Goal: Task Accomplishment & Management: Complete application form

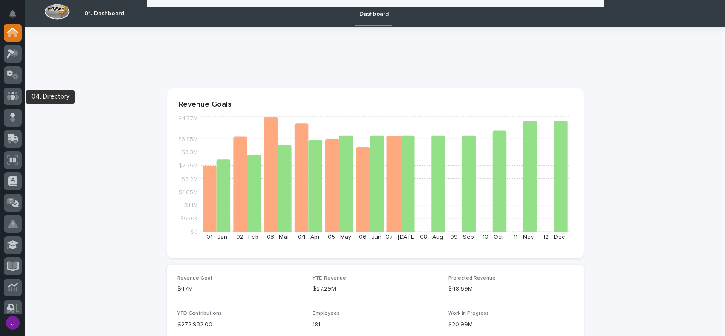
scroll to position [382, 0]
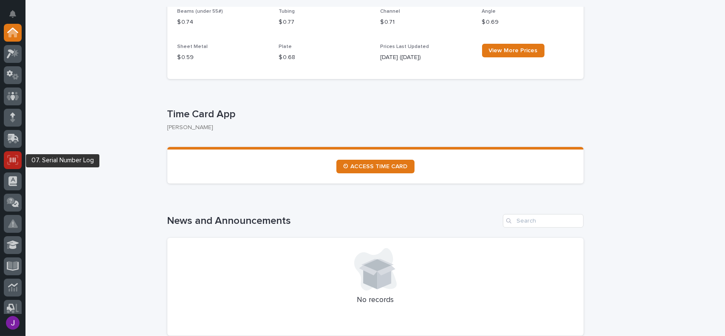
click at [18, 165] on div at bounding box center [13, 160] width 18 height 18
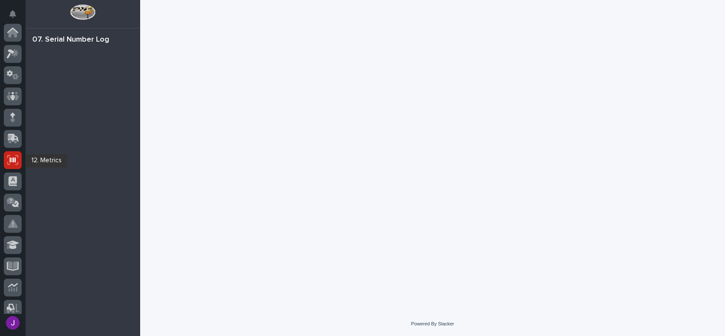
scroll to position [127, 0]
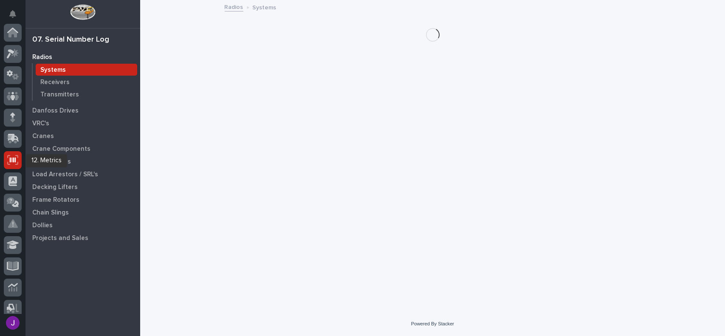
scroll to position [127, 0]
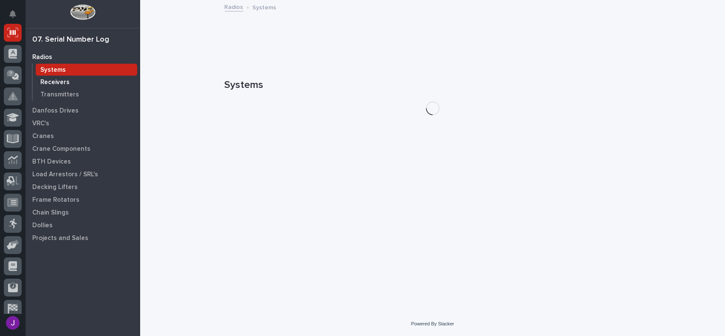
click at [58, 81] on p "Receivers" at bounding box center [54, 83] width 29 height 8
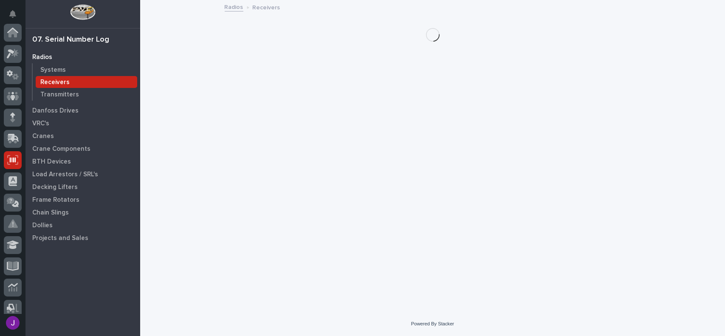
scroll to position [127, 0]
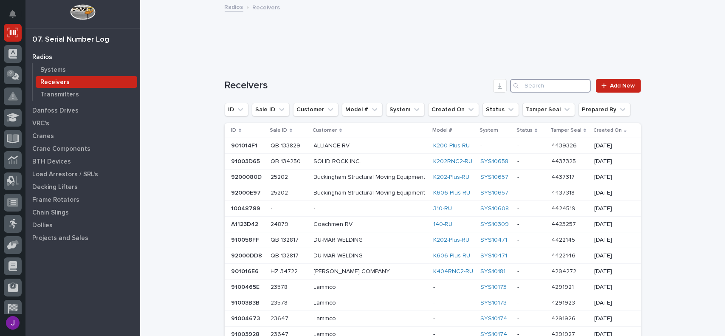
click at [548, 88] on input "Search" at bounding box center [550, 86] width 81 height 14
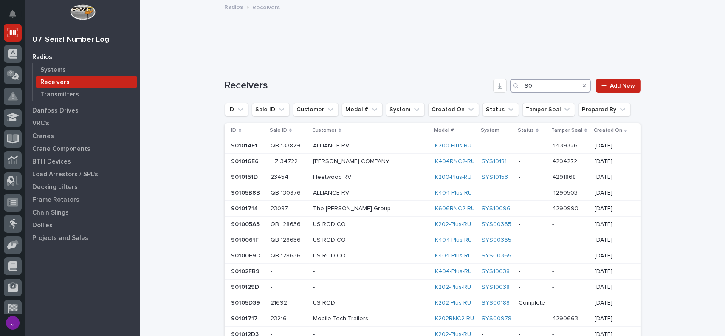
type input "9"
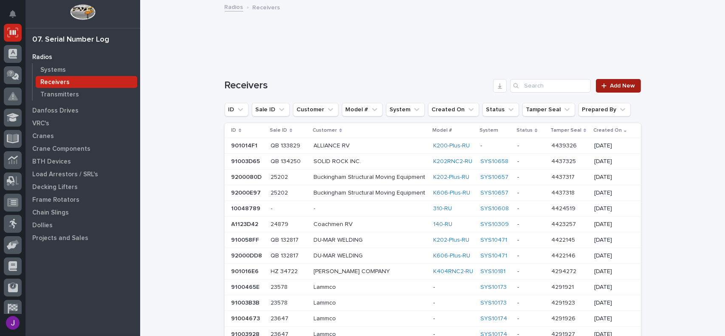
click at [615, 89] on link "Add New" at bounding box center [618, 86] width 45 height 14
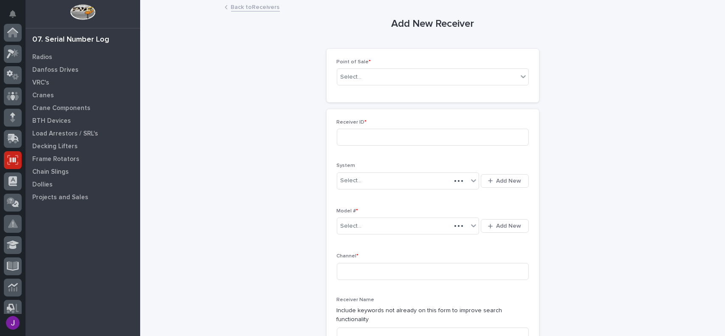
scroll to position [127, 0]
click at [428, 68] on div "Select..." at bounding box center [433, 76] width 192 height 17
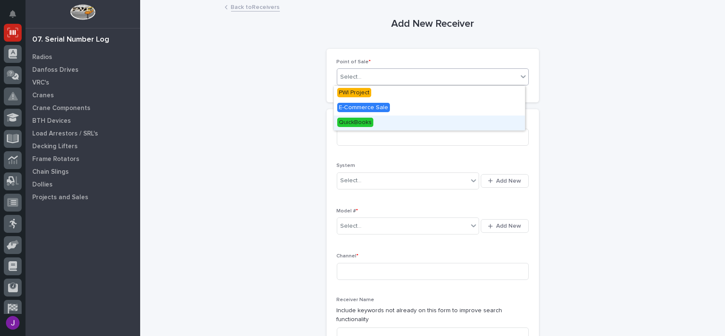
click at [364, 120] on span "QuickBooks" at bounding box center [355, 122] width 36 height 9
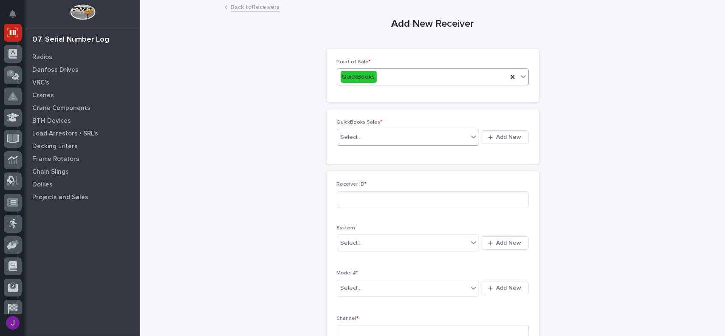
click at [360, 141] on div "Select..." at bounding box center [402, 137] width 131 height 14
type input "******"
click at [489, 141] on button "Add New" at bounding box center [505, 137] width 48 height 14
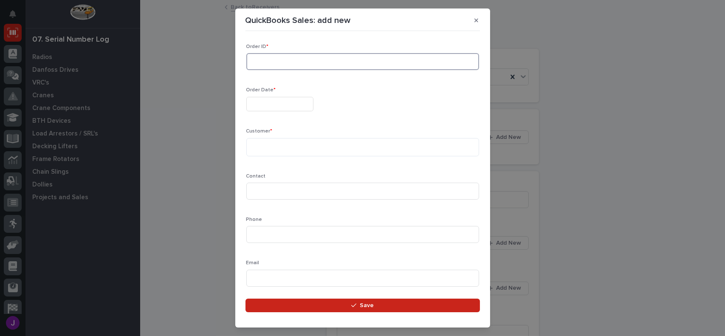
click at [264, 69] on input at bounding box center [362, 61] width 233 height 17
type input "136597"
click at [266, 112] on div "Order Date *" at bounding box center [362, 102] width 233 height 31
click at [267, 106] on input "text" at bounding box center [279, 104] width 67 height 15
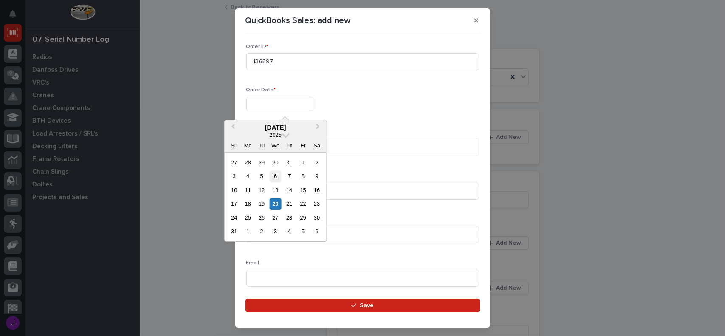
click at [276, 174] on div "6" at bounding box center [275, 176] width 11 height 11
type input "**********"
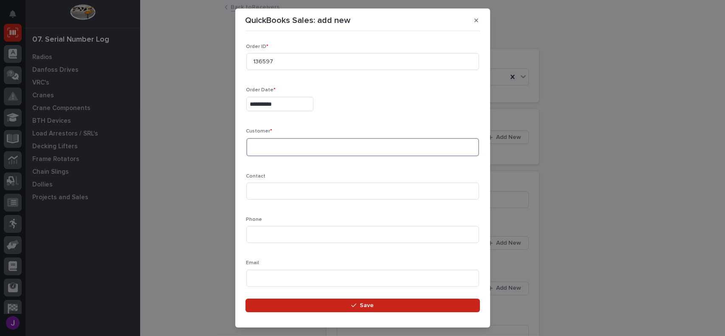
click at [274, 148] on textarea at bounding box center [362, 147] width 233 height 18
type textarea "******"
click at [285, 192] on input at bounding box center [362, 191] width 233 height 17
type input "[PERSON_NAME]"
click at [275, 236] on input at bounding box center [362, 234] width 233 height 17
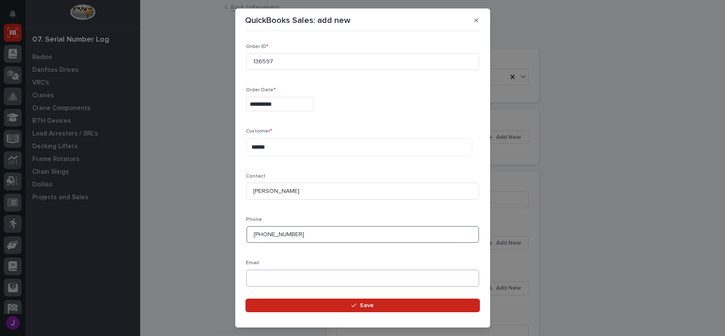
type input "[PHONE_NUMBER]"
click at [273, 283] on input at bounding box center [362, 278] width 233 height 17
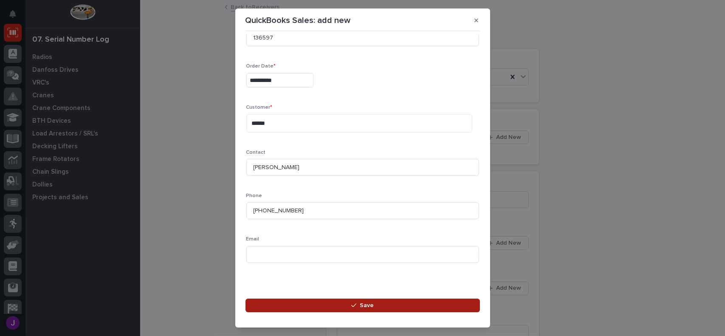
click at [397, 306] on button "Save" at bounding box center [363, 306] width 235 height 14
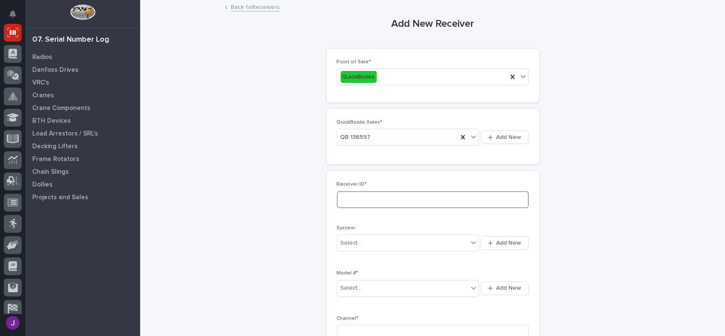
click at [388, 199] on input at bounding box center [433, 199] width 192 height 17
type input "90104C8F"
click at [383, 238] on div "Select..." at bounding box center [402, 243] width 131 height 14
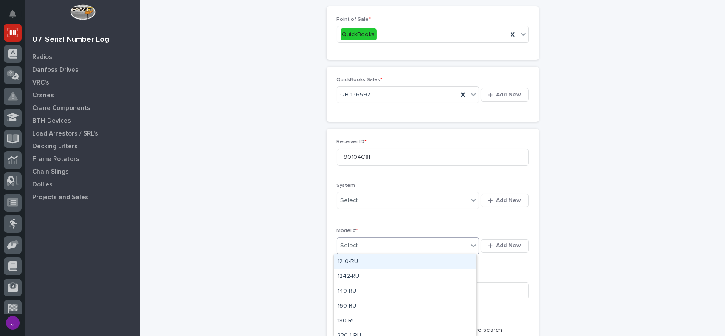
click at [411, 247] on div "Select..." at bounding box center [402, 246] width 131 height 14
type input "***"
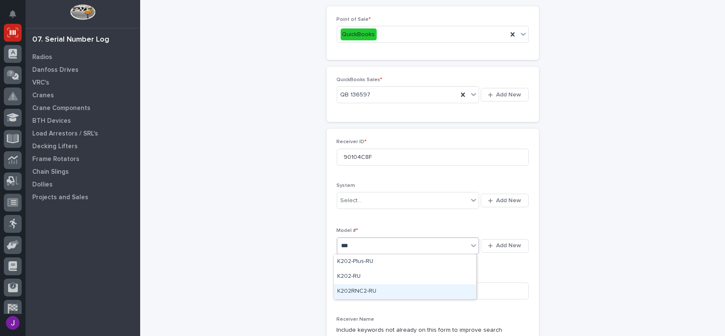
drag, startPoint x: 379, startPoint y: 283, endPoint x: 372, endPoint y: 292, distance: 12.2
click at [372, 292] on div "K202RNC2-RU" at bounding box center [405, 291] width 142 height 15
click at [372, 292] on input at bounding box center [433, 291] width 192 height 17
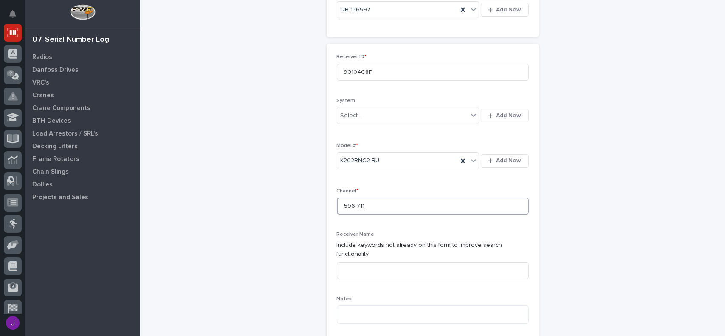
scroll to position [170, 0]
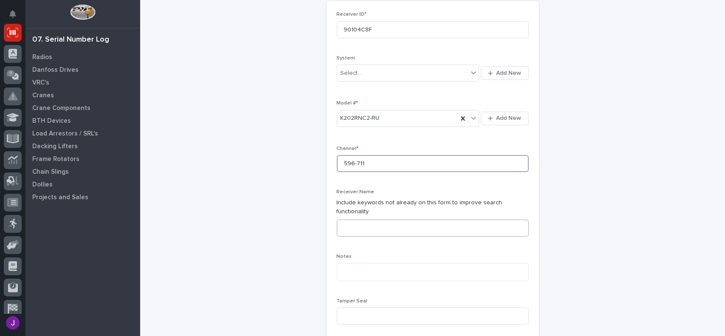
type input "596-711"
click at [343, 226] on input at bounding box center [433, 228] width 192 height 17
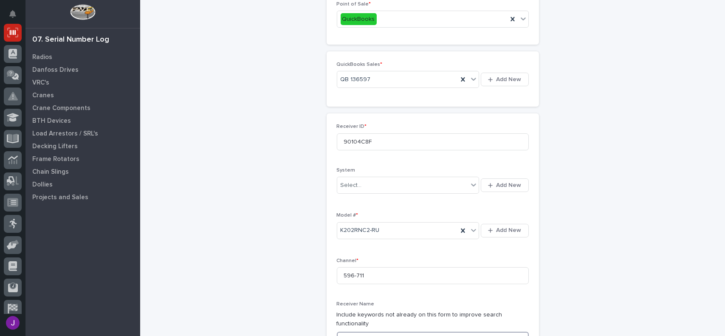
scroll to position [42, 0]
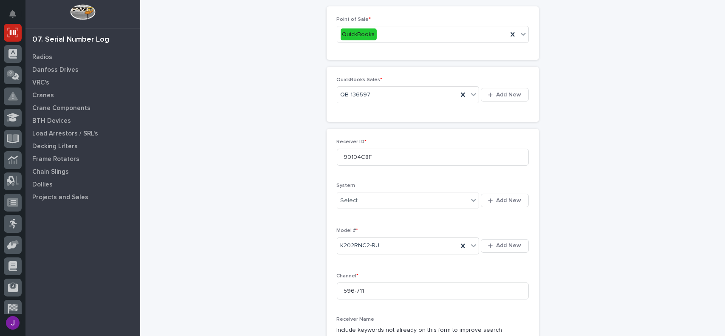
type input "Bridge RU Motion"
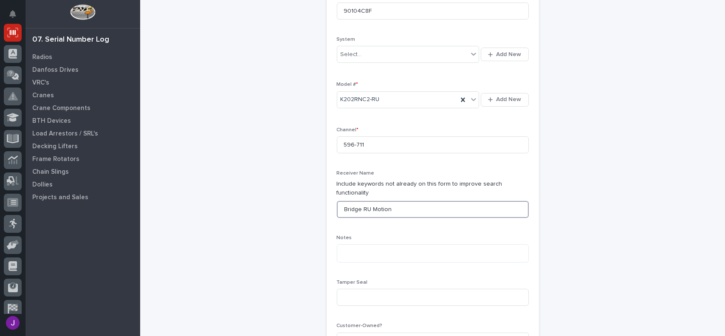
scroll to position [255, 0]
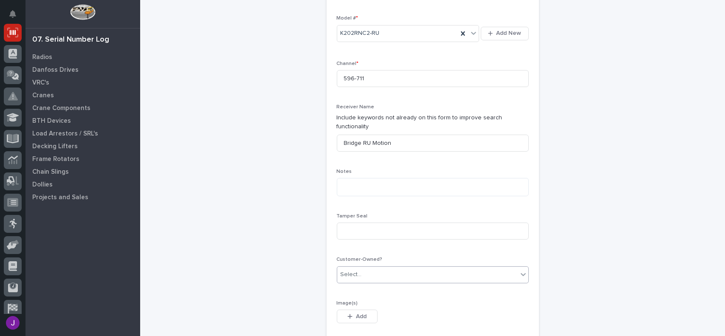
click at [351, 270] on div "Select..." at bounding box center [351, 274] width 21 height 9
click at [351, 276] on div "Yes" at bounding box center [429, 281] width 191 height 15
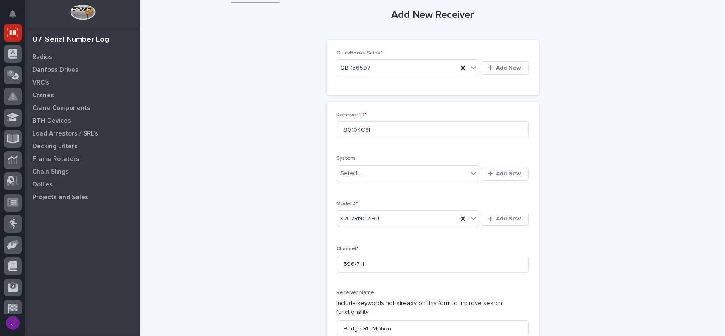
scroll to position [0, 0]
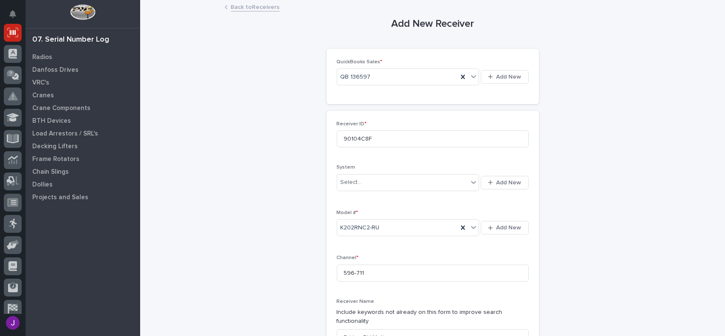
click at [246, 11] on link "Back to Receivers" at bounding box center [255, 7] width 49 height 10
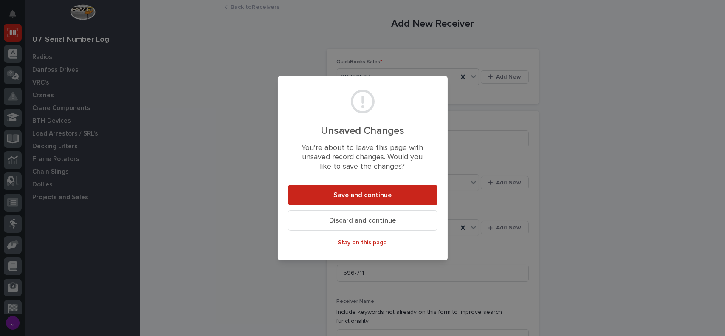
click at [339, 222] on span "Discard and continue" at bounding box center [362, 220] width 67 height 9
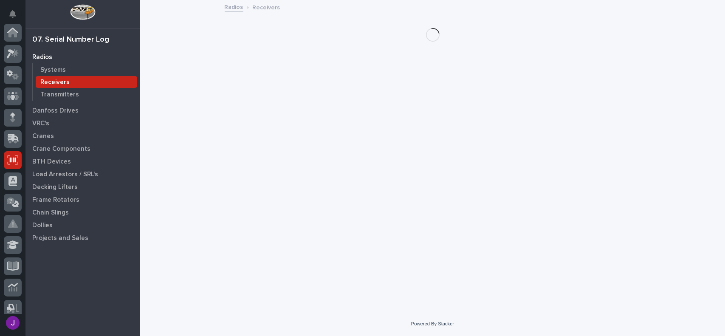
scroll to position [127, 0]
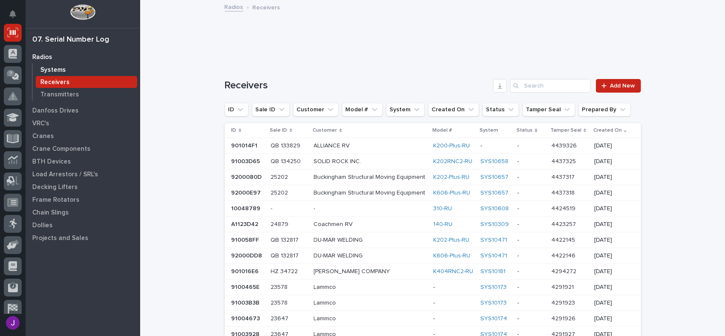
click at [53, 69] on p "Systems" at bounding box center [52, 70] width 25 height 8
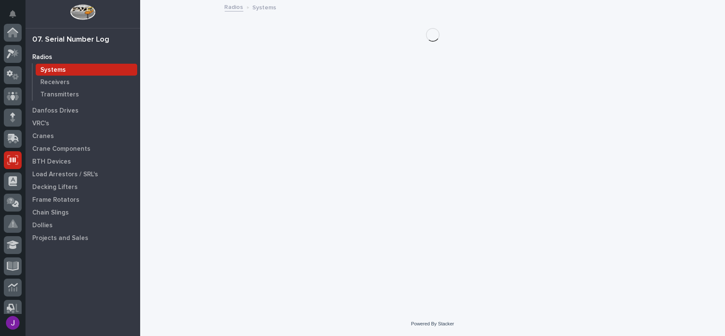
scroll to position [127, 0]
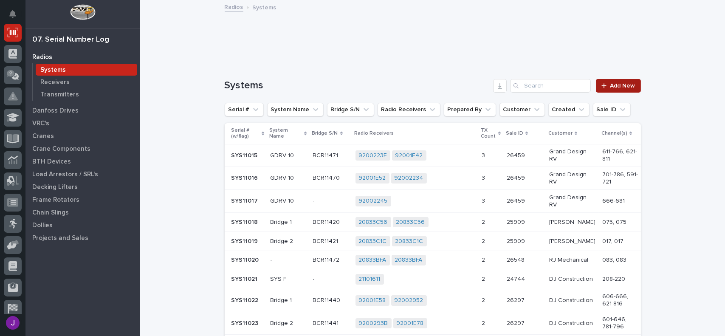
click at [607, 89] on link "Add New" at bounding box center [618, 86] width 45 height 14
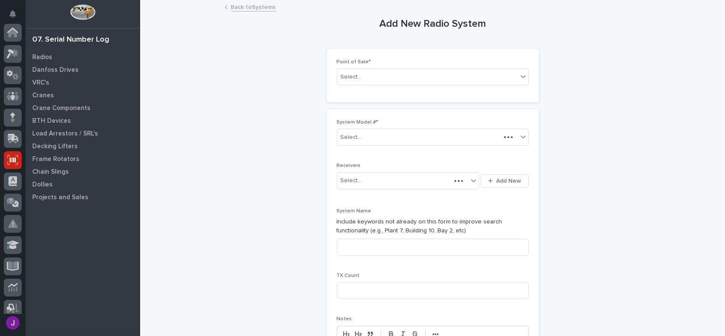
scroll to position [127, 0]
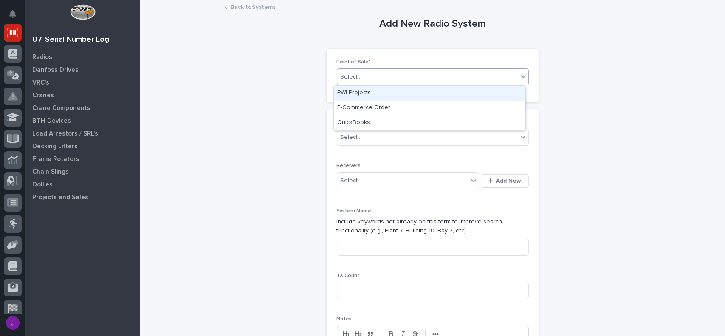
click at [379, 72] on div "Select..." at bounding box center [427, 77] width 181 height 14
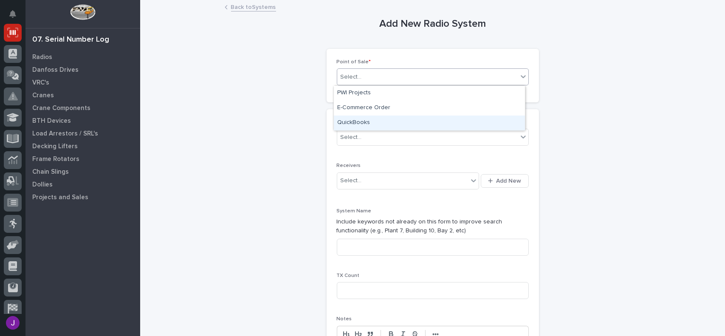
click at [379, 119] on div "QuickBooks" at bounding box center [429, 123] width 191 height 15
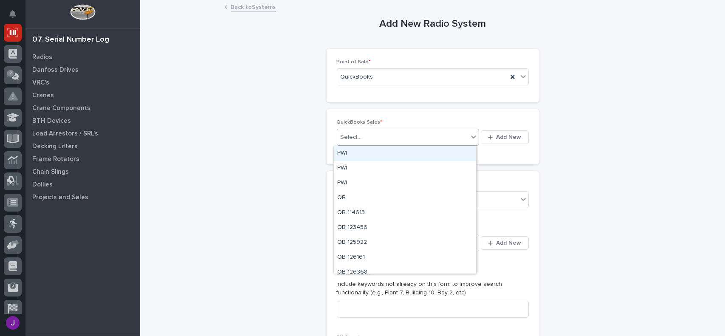
click at [382, 141] on div "Select..." at bounding box center [402, 137] width 131 height 14
type input "******"
click at [378, 154] on div "QB 136597" at bounding box center [405, 153] width 142 height 15
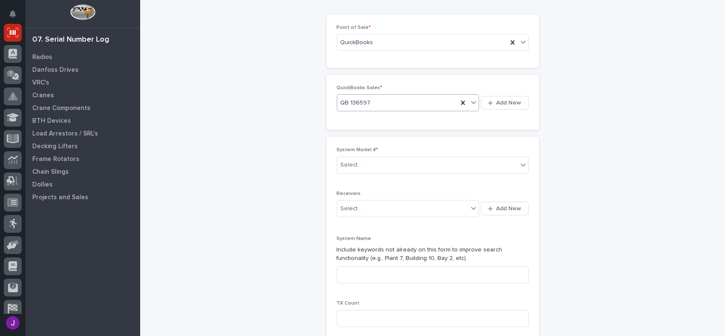
scroll to position [42, 0]
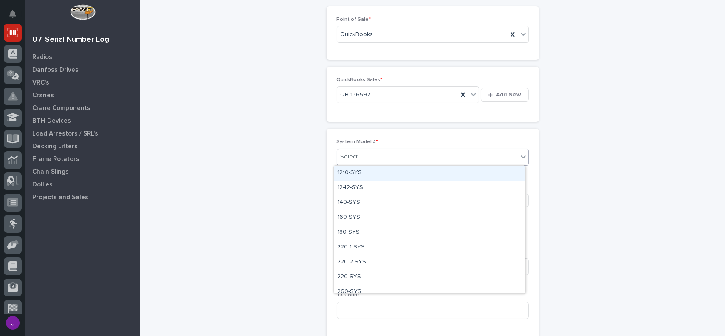
click at [363, 155] on div "Select..." at bounding box center [427, 157] width 181 height 14
type input "**"
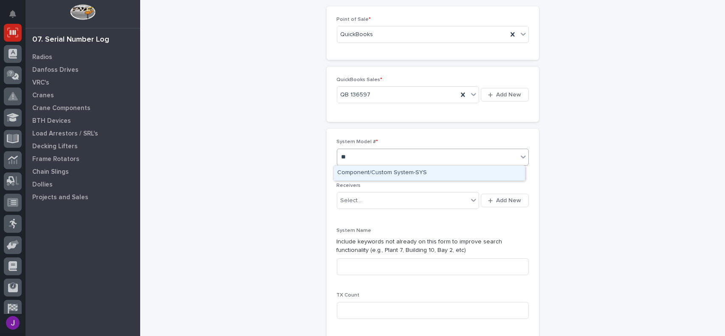
click at [378, 168] on div "Component/Custom System-SYS" at bounding box center [429, 173] width 191 height 15
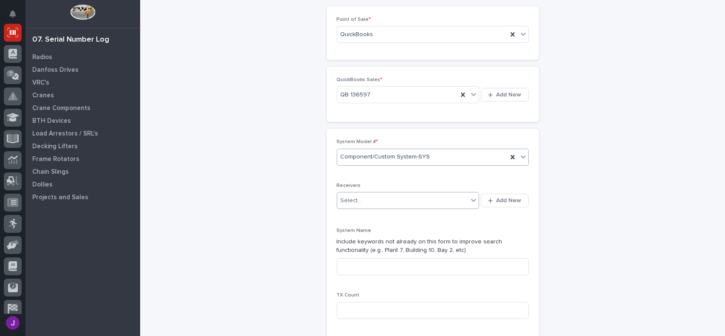
click at [372, 200] on div "Select..." at bounding box center [402, 201] width 131 height 14
type input "********"
click at [506, 204] on span "Add New" at bounding box center [509, 201] width 25 height 8
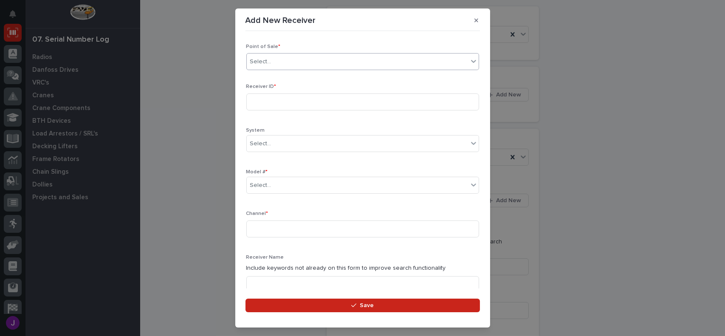
click at [267, 68] on div "Select..." at bounding box center [357, 62] width 221 height 14
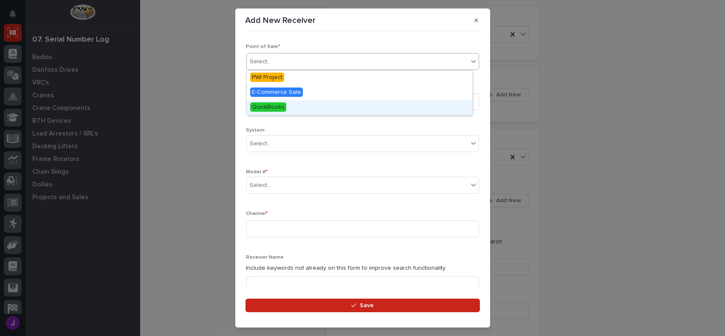
click at [292, 110] on div "QuickBooks" at bounding box center [360, 107] width 226 height 15
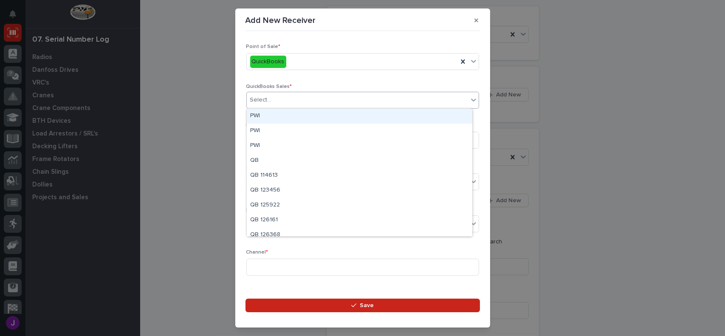
click at [275, 101] on div "Select..." at bounding box center [357, 100] width 221 height 14
type input "******"
click at [289, 117] on div "QB 136597" at bounding box center [360, 116] width 226 height 15
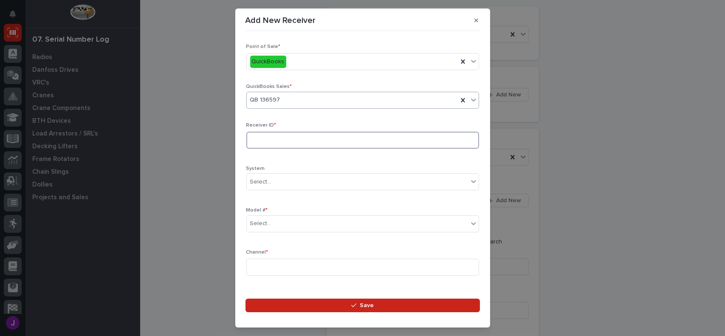
click at [272, 141] on input at bounding box center [362, 140] width 233 height 17
type input "90104C8F"
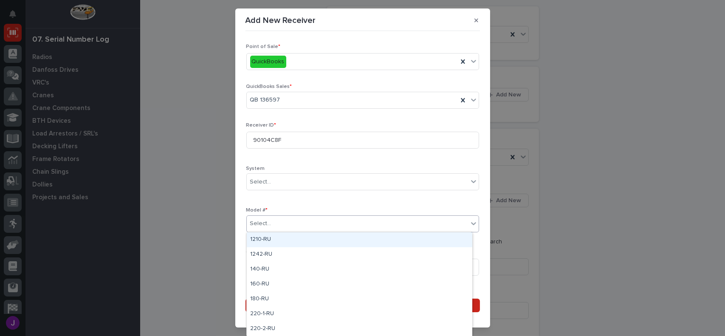
click at [292, 225] on div "Select..." at bounding box center [357, 224] width 221 height 14
type input "***"
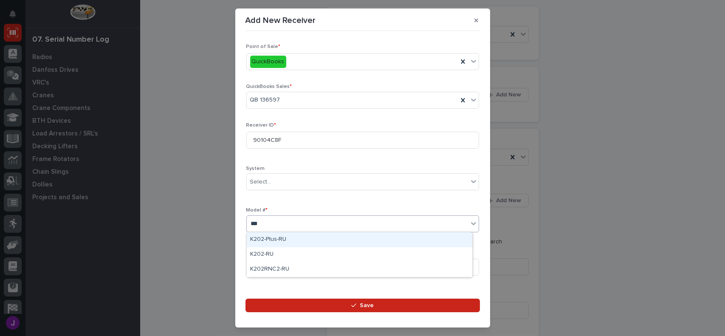
drag, startPoint x: 290, startPoint y: 241, endPoint x: 308, endPoint y: 236, distance: 19.1
click at [301, 234] on div "K202-Plus-RU" at bounding box center [360, 239] width 226 height 15
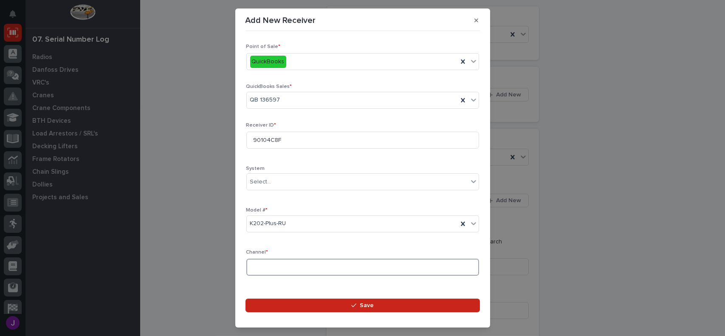
click at [285, 268] on input at bounding box center [362, 267] width 233 height 17
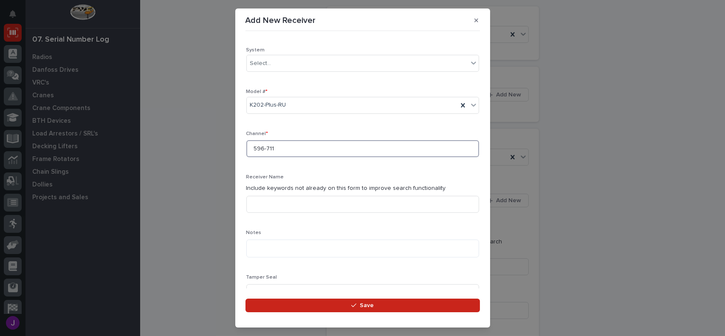
scroll to position [127, 0]
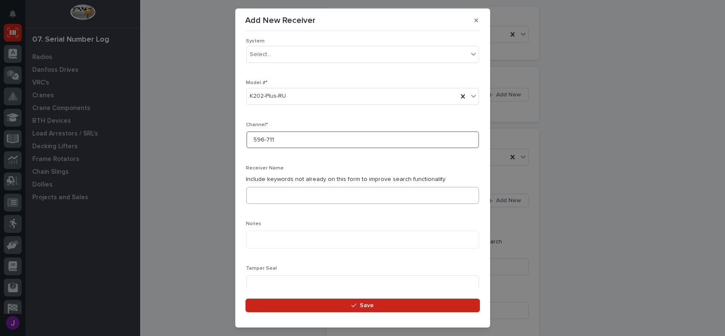
type input "596-711"
click at [270, 194] on input at bounding box center [362, 195] width 233 height 17
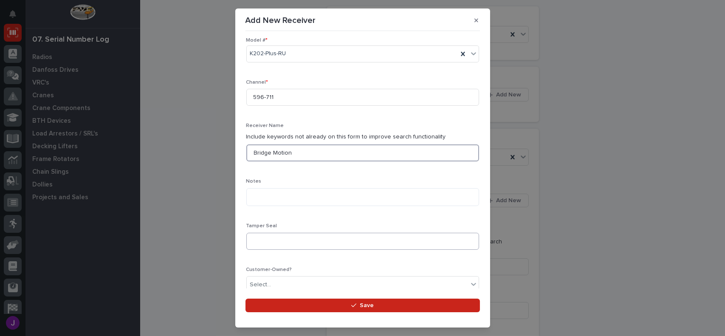
type input "Bridge Motion"
click at [297, 238] on input at bounding box center [362, 241] width 233 height 17
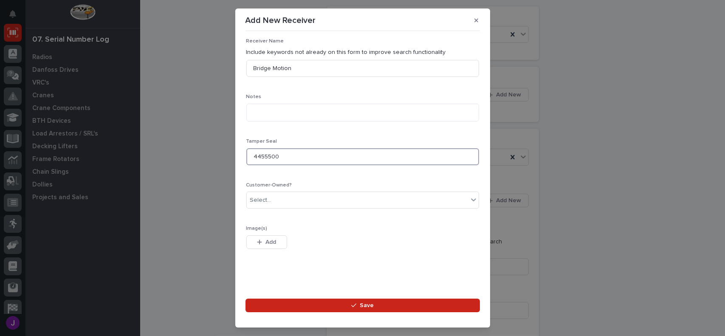
scroll to position [255, 0]
type input "4455500"
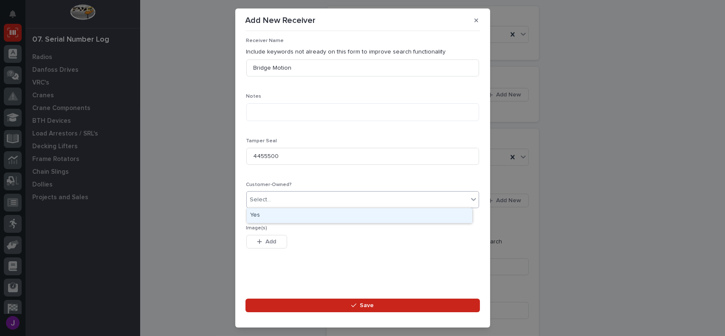
click at [252, 193] on div "Select..." at bounding box center [357, 200] width 221 height 14
click at [273, 215] on div "Yes" at bounding box center [360, 215] width 226 height 15
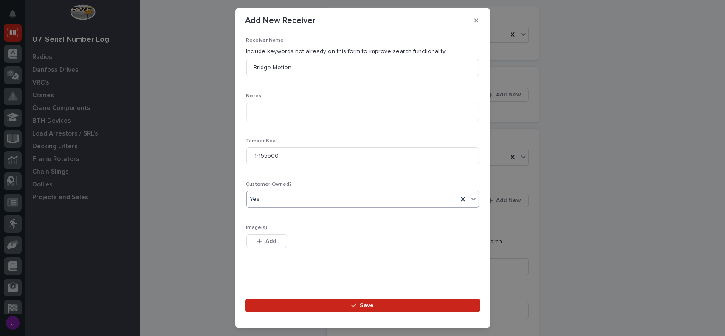
scroll to position [215, 0]
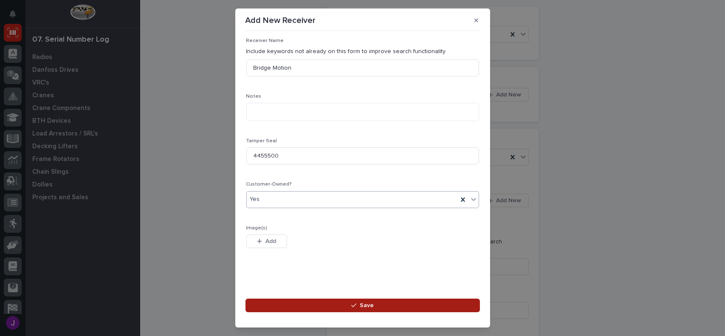
click at [371, 304] on span "Save" at bounding box center [367, 306] width 14 height 8
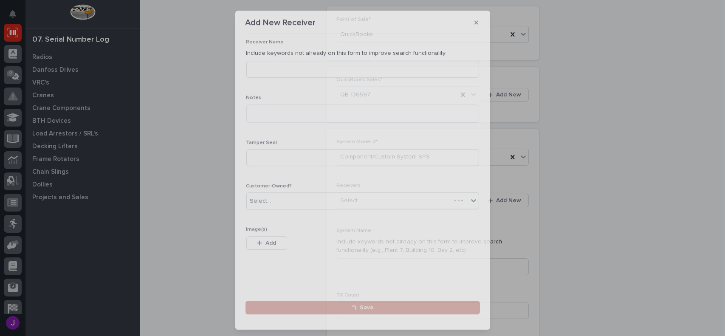
scroll to position [0, 0]
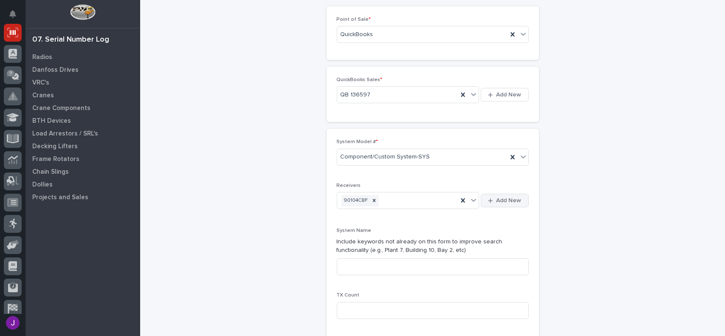
click at [500, 196] on button "Add New" at bounding box center [505, 201] width 48 height 14
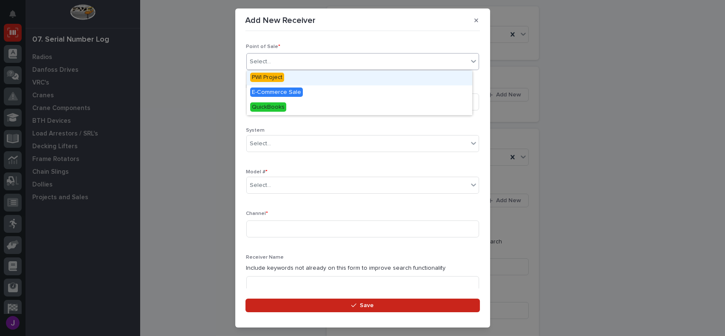
click at [257, 65] on div "Select..." at bounding box center [260, 61] width 21 height 9
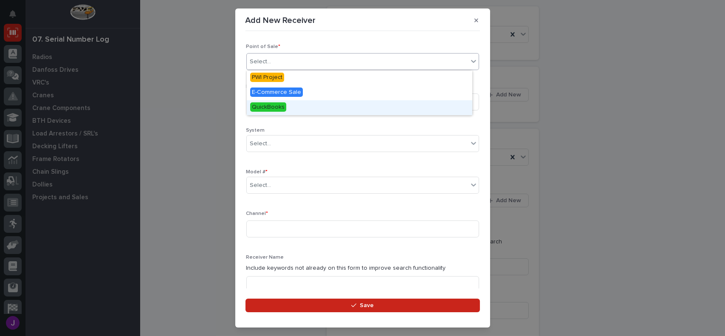
click at [265, 107] on span "QuickBooks" at bounding box center [268, 106] width 36 height 9
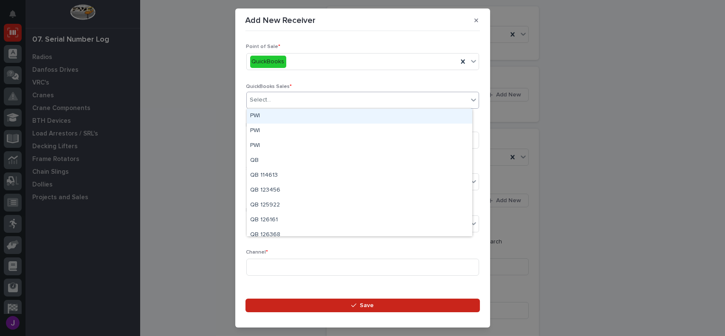
click at [272, 98] on input "text" at bounding box center [272, 99] width 1 height 7
type input "******"
click at [271, 116] on div "QB 136597" at bounding box center [360, 116] width 226 height 15
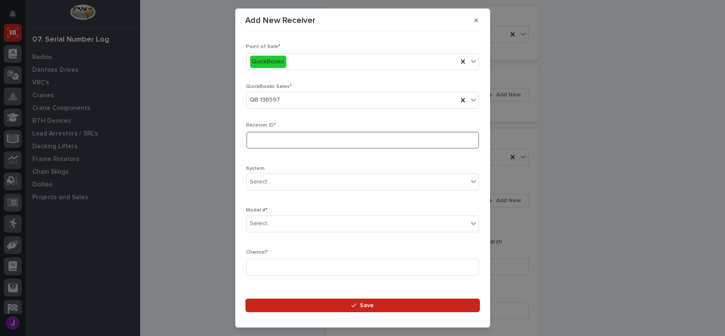
click at [269, 141] on input at bounding box center [362, 140] width 233 height 17
type input "9200293D"
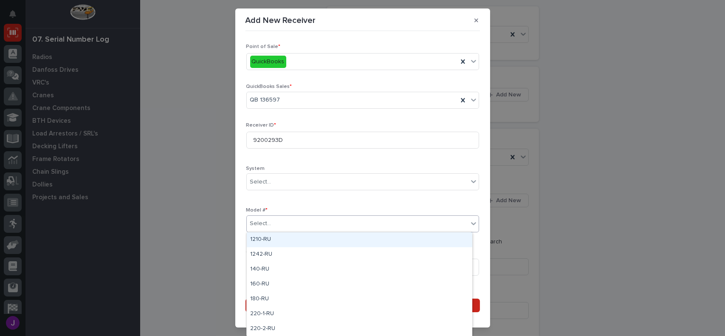
click at [276, 228] on div "Select..." at bounding box center [357, 224] width 221 height 14
type input "***"
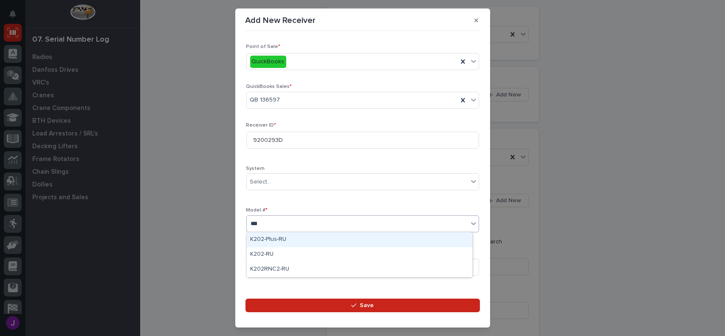
click at [324, 239] on div "K202-Plus-RU" at bounding box center [360, 239] width 226 height 15
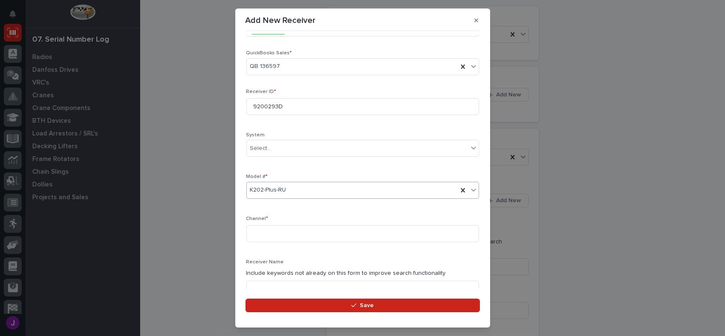
scroll to position [42, 0]
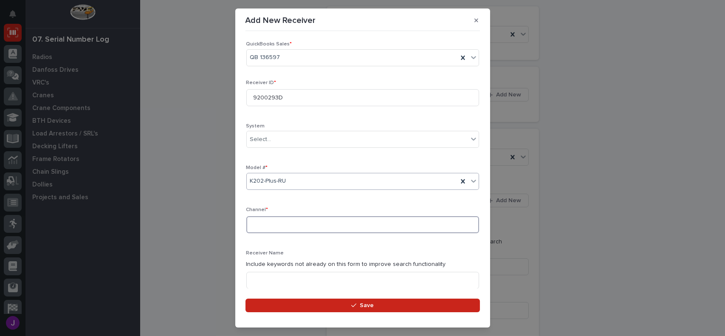
click at [257, 222] on input at bounding box center [362, 224] width 233 height 17
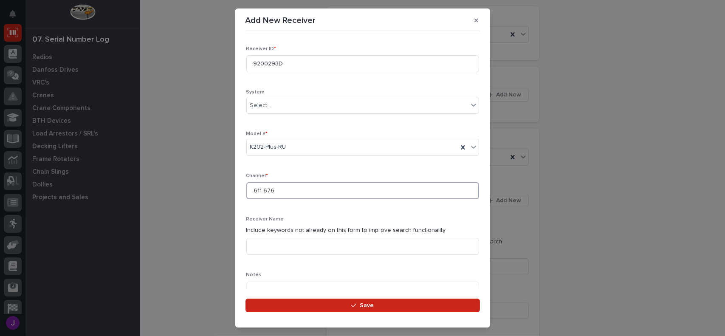
scroll to position [85, 0]
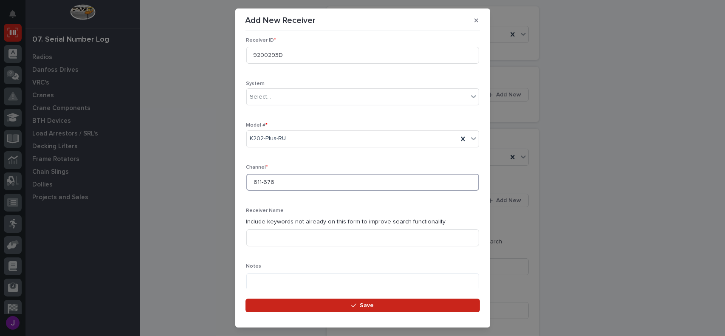
type input "611-676"
click at [268, 238] on input at bounding box center [362, 237] width 233 height 17
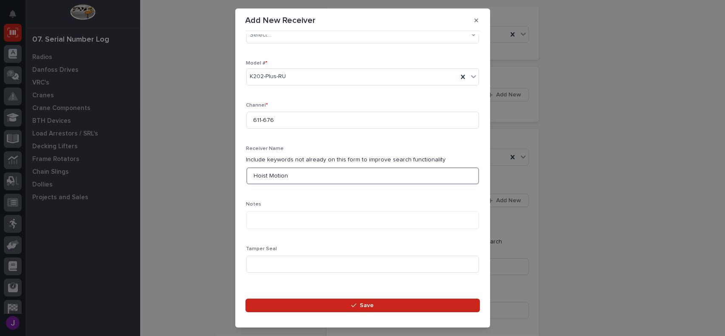
scroll to position [170, 0]
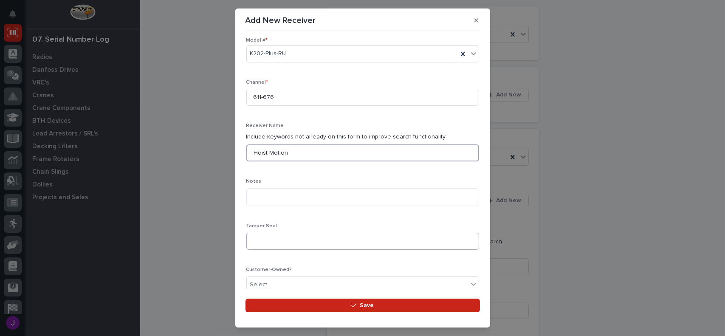
type input "Hoist Motion"
click at [268, 238] on input at bounding box center [362, 241] width 233 height 17
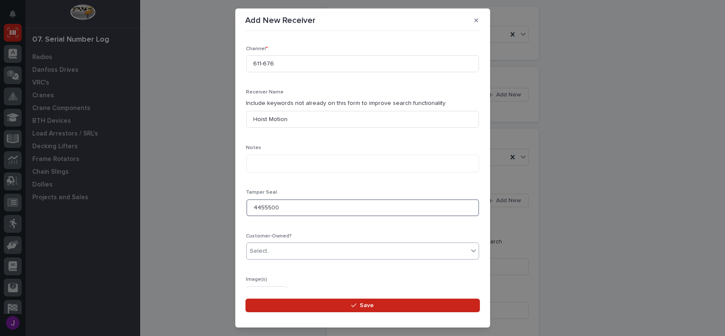
scroll to position [212, 0]
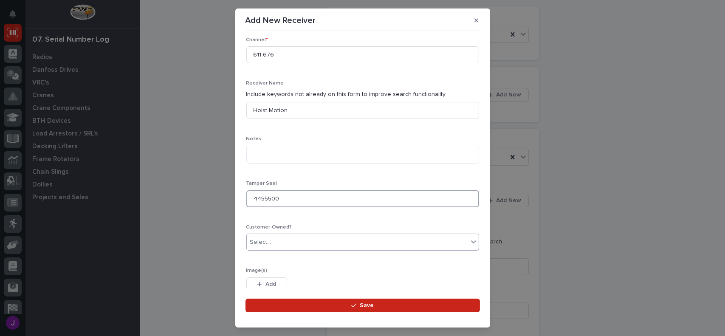
type input "4455500"
click at [275, 241] on div "Select..." at bounding box center [357, 242] width 221 height 14
click at [471, 241] on icon at bounding box center [473, 241] width 5 height 3
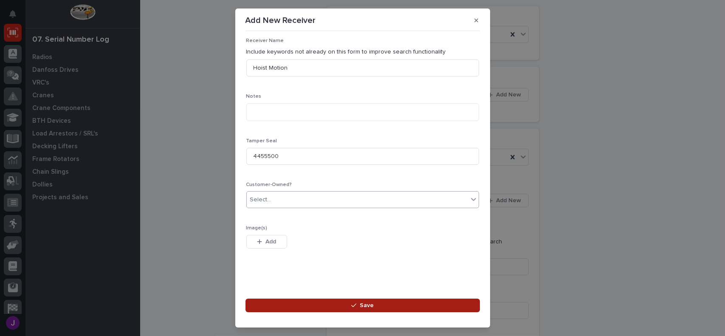
click at [375, 310] on button "Save" at bounding box center [363, 306] width 235 height 14
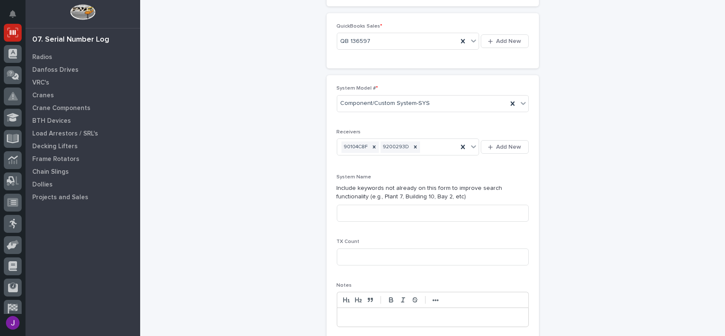
scroll to position [170, 0]
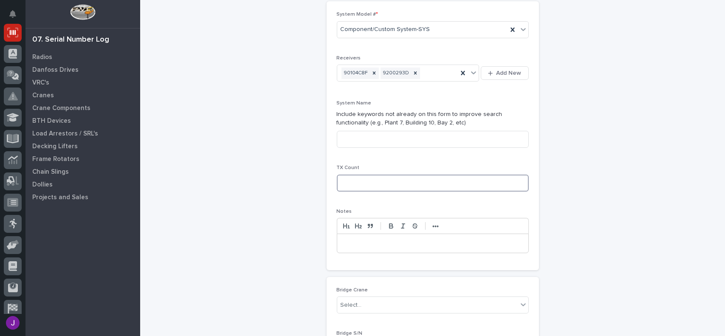
click at [344, 184] on input at bounding box center [433, 183] width 192 height 17
type input "2"
click at [348, 135] on input at bounding box center [433, 139] width 192 height 17
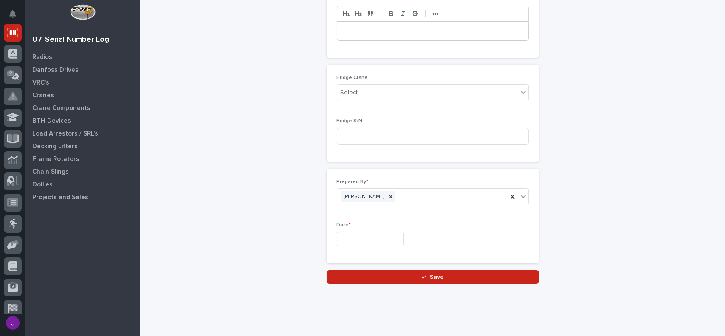
scroll to position [396, 0]
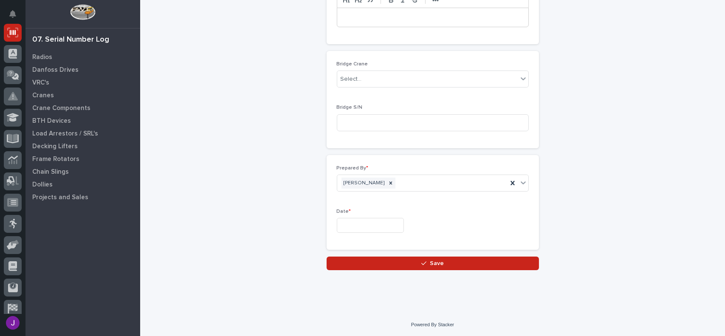
click at [350, 228] on input "text" at bounding box center [370, 225] width 67 height 15
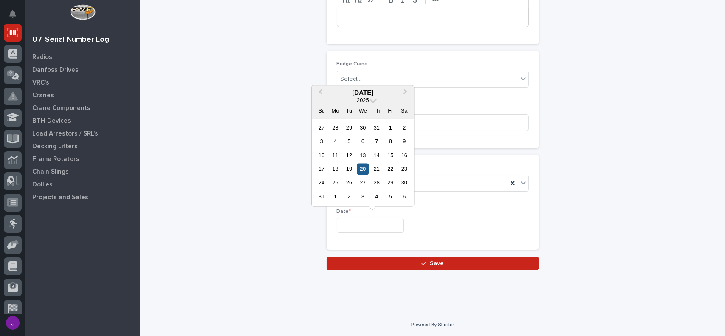
click at [363, 172] on div "20" at bounding box center [362, 168] width 11 height 11
type input "**********"
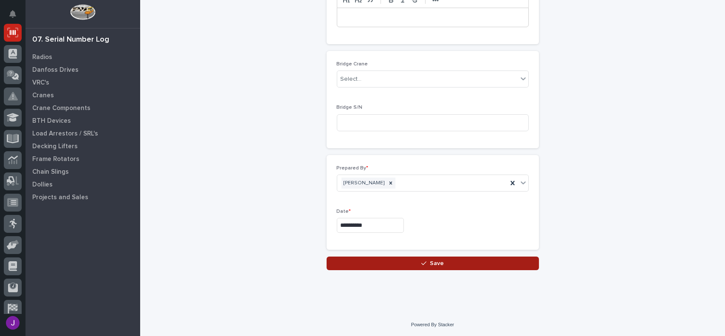
click at [437, 260] on span "Save" at bounding box center [437, 264] width 14 height 8
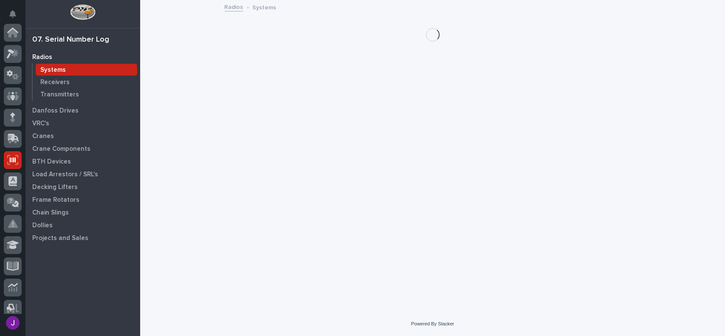
scroll to position [127, 0]
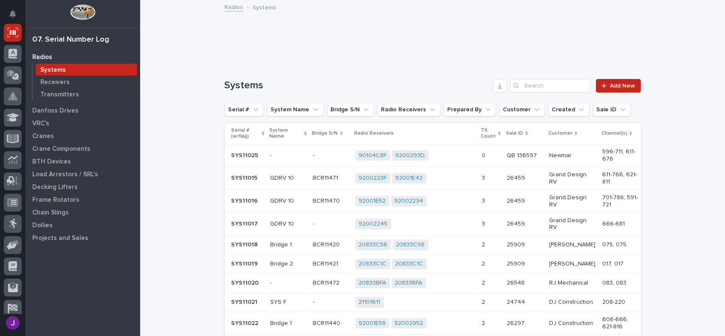
click at [342, 154] on p at bounding box center [331, 155] width 36 height 7
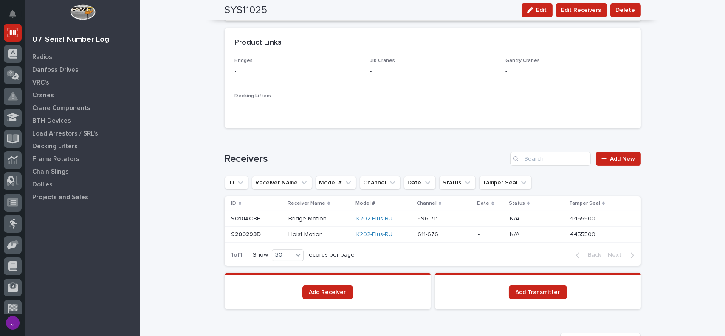
scroll to position [425, 0]
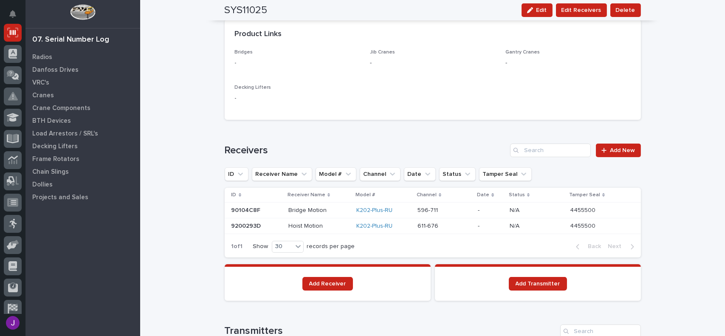
click at [339, 207] on div "Bridge Motion Bridge Motion" at bounding box center [319, 211] width 61 height 14
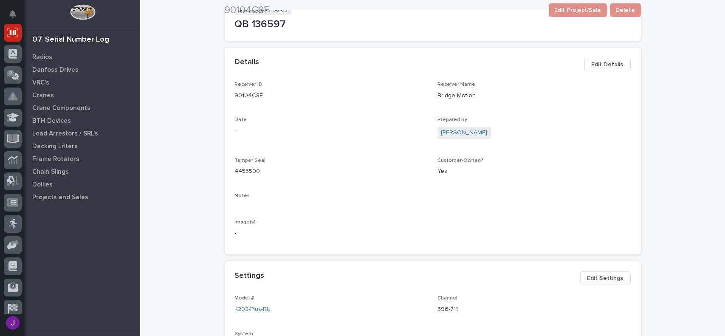
scroll to position [127, 0]
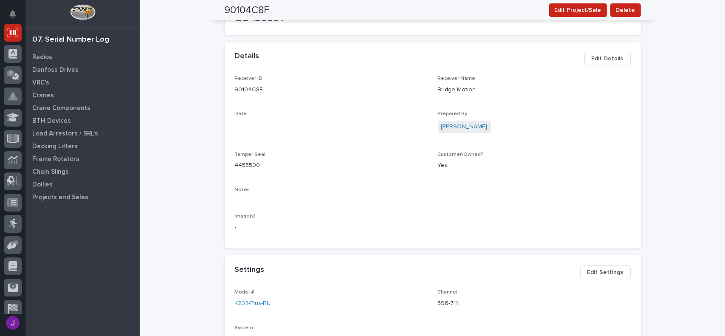
click at [597, 59] on span "Edit Details" at bounding box center [608, 59] width 32 height 10
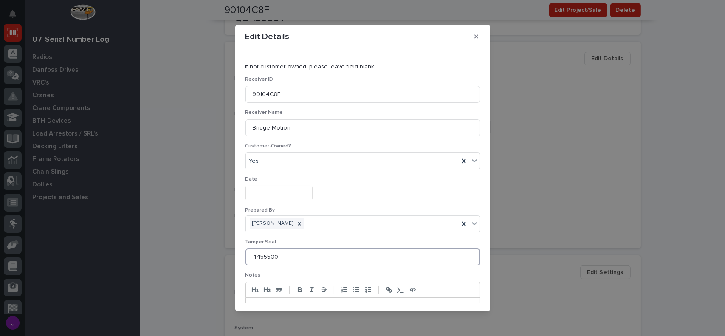
click at [288, 258] on input "4455500" at bounding box center [363, 257] width 235 height 17
type input "4"
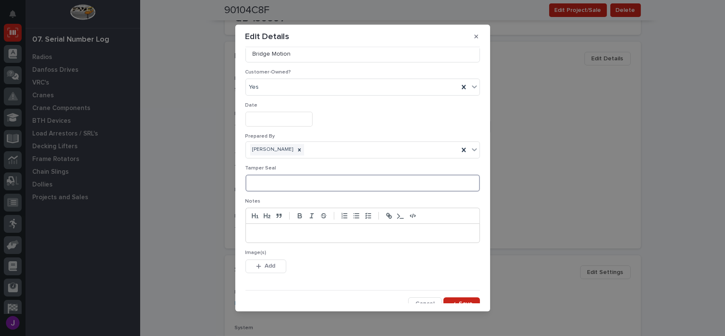
scroll to position [81, 0]
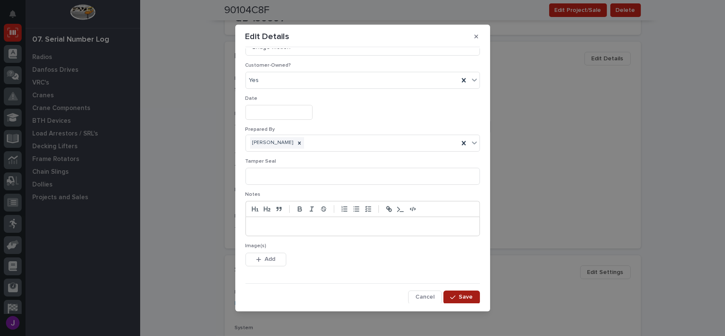
click at [461, 297] on span "Save" at bounding box center [466, 297] width 14 height 8
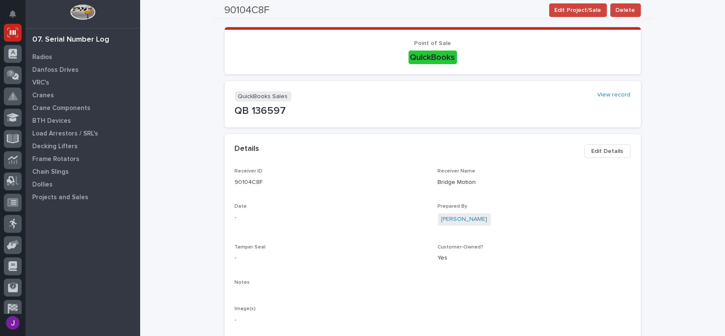
scroll to position [0, 0]
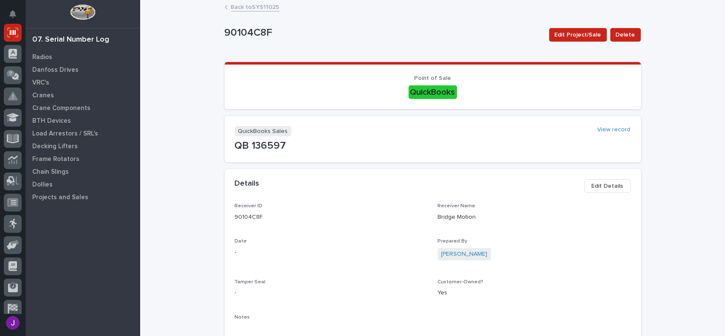
click at [261, 5] on link "Back to SYS11025" at bounding box center [255, 7] width 48 height 10
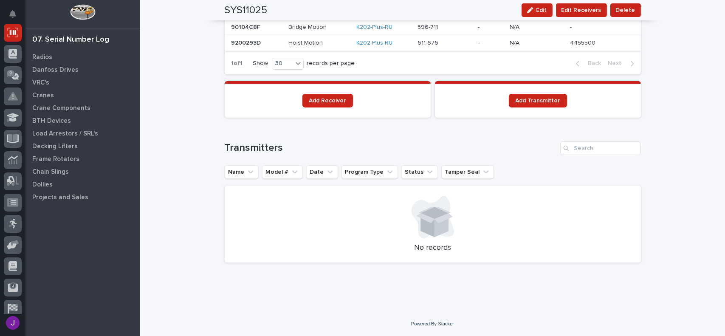
scroll to position [566, 0]
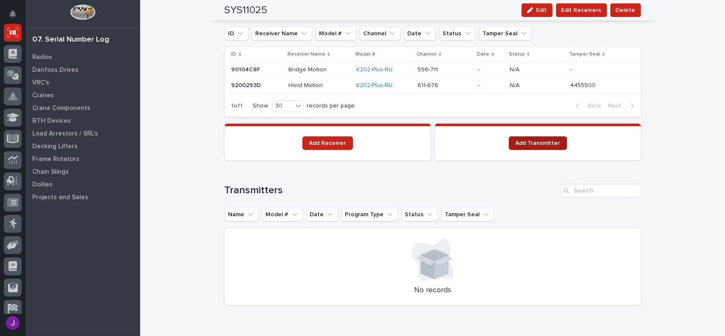
click at [549, 143] on span "Add Transmitter" at bounding box center [538, 143] width 45 height 6
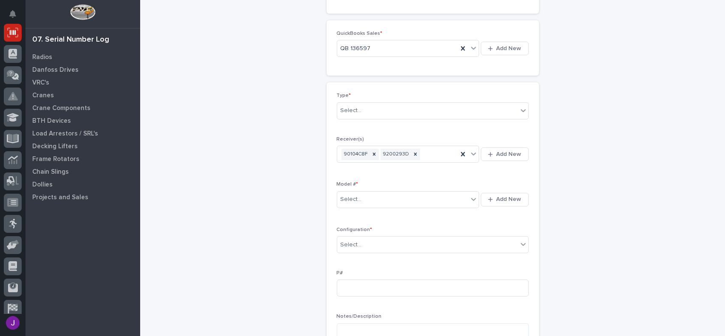
scroll to position [127, 0]
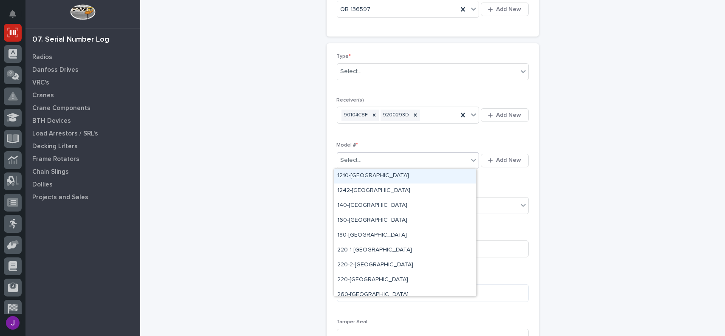
click at [363, 158] on input "text" at bounding box center [363, 160] width 1 height 7
click at [378, 137] on div "Type * Select... Receiver(s) 90104C8F 9200293D Add New Model # * option 1210-TX…" at bounding box center [433, 225] width 192 height 342
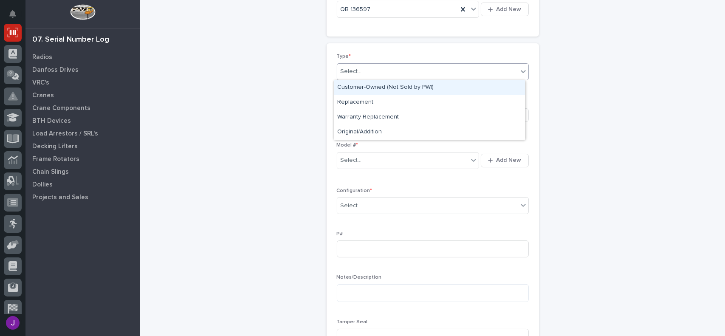
click at [368, 71] on div "Select..." at bounding box center [427, 72] width 181 height 14
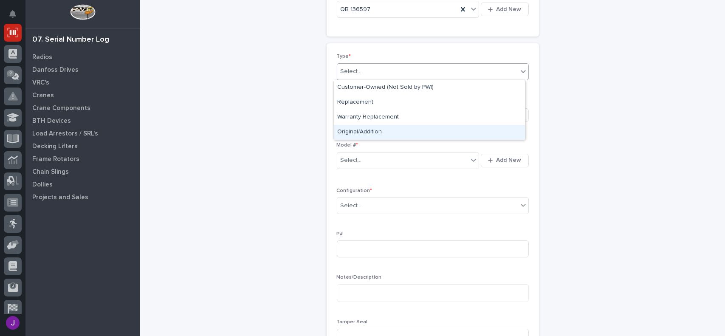
drag, startPoint x: 359, startPoint y: 110, endPoint x: 351, endPoint y: 136, distance: 27.1
click at [351, 136] on div "Original/Addition" at bounding box center [429, 132] width 191 height 15
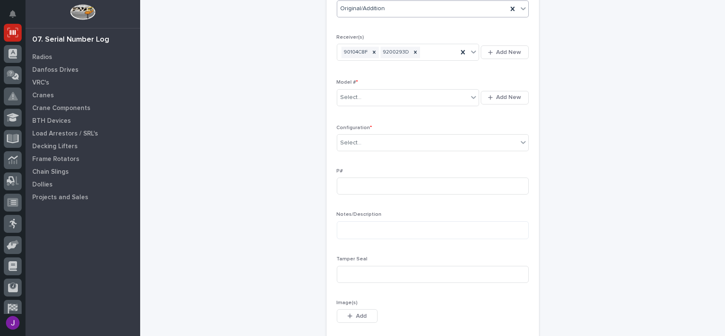
scroll to position [200, 0]
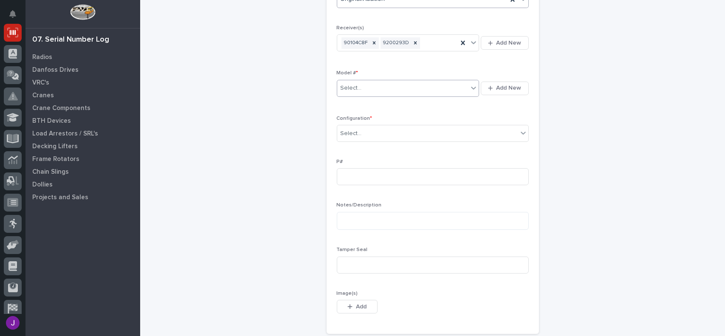
click at [372, 88] on div "Select..." at bounding box center [402, 88] width 131 height 14
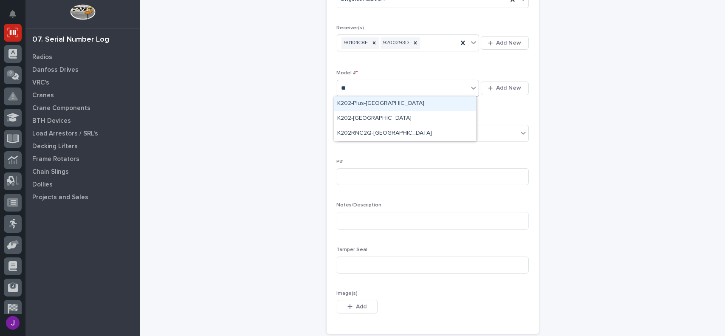
type input "*"
type input "***"
click at [372, 103] on div "K404-Plus-[GEOGRAPHIC_DATA]" at bounding box center [405, 103] width 142 height 15
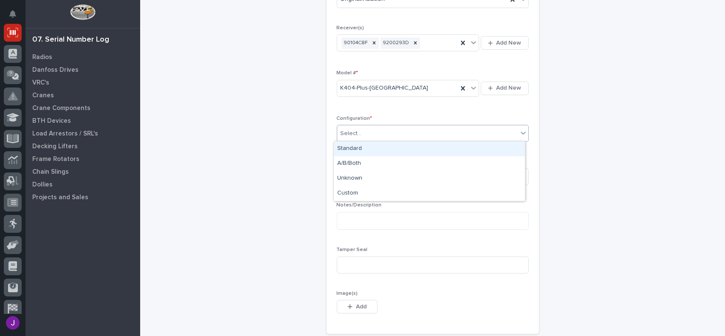
click at [370, 131] on div "Select..." at bounding box center [427, 134] width 181 height 14
click at [360, 147] on div "Standard" at bounding box center [429, 148] width 191 height 15
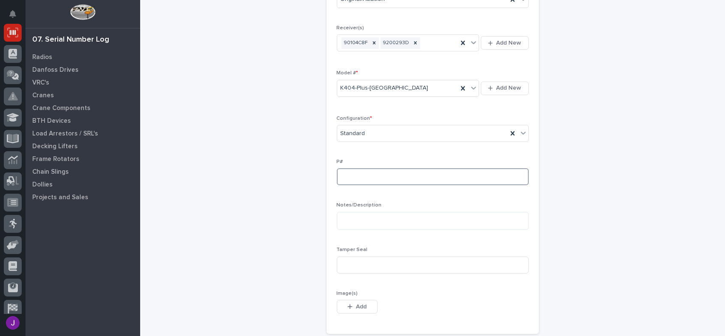
click at [354, 176] on input at bounding box center [433, 176] width 192 height 17
type input "PW1879-P"
click at [345, 263] on input at bounding box center [433, 265] width 192 height 17
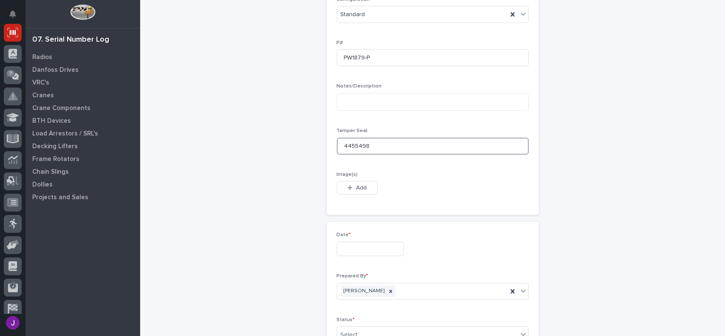
scroll to position [327, 0]
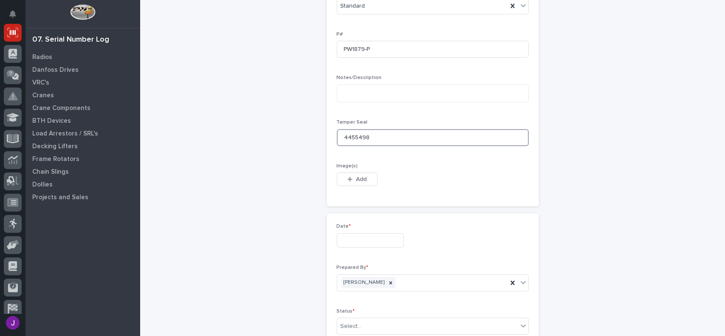
type input "4455498"
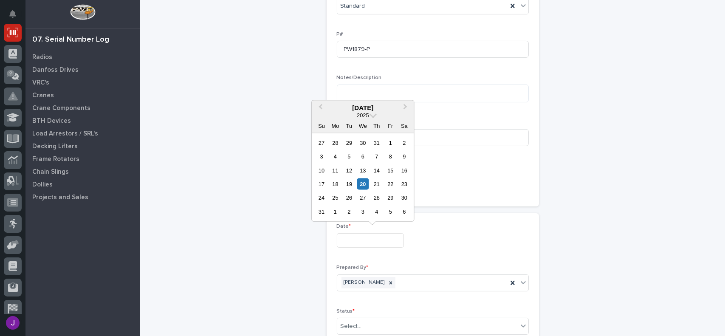
click at [358, 238] on input "text" at bounding box center [370, 240] width 67 height 15
click at [363, 158] on div "6" at bounding box center [362, 156] width 11 height 11
type input "**********"
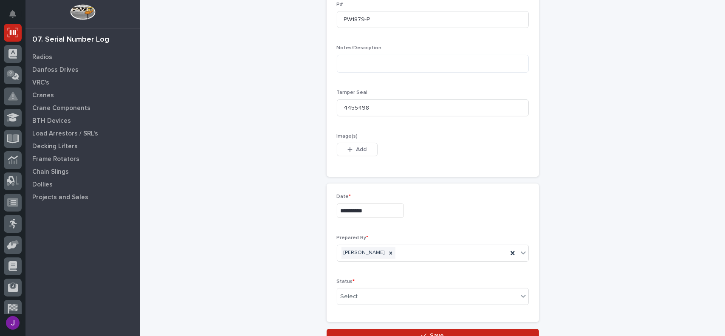
scroll to position [370, 0]
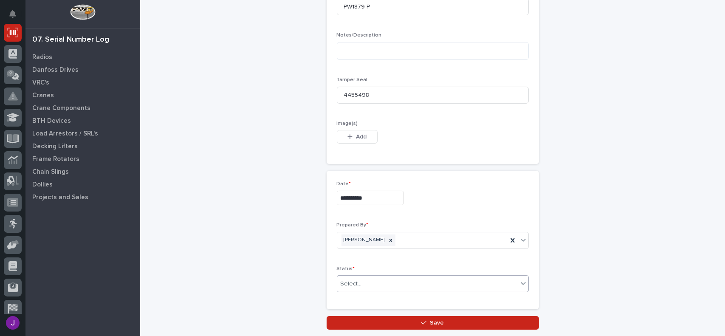
click at [365, 280] on div "Select..." at bounding box center [427, 284] width 181 height 14
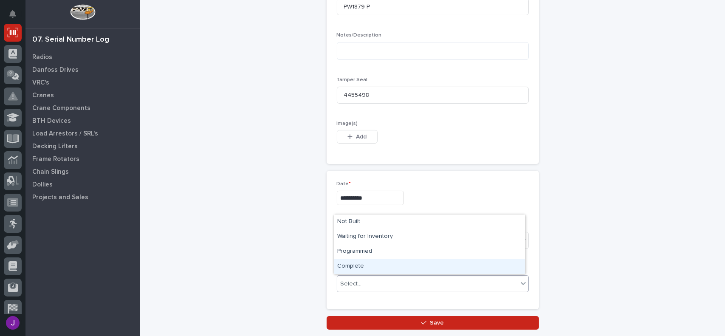
click at [354, 263] on div "Complete" at bounding box center [429, 266] width 191 height 15
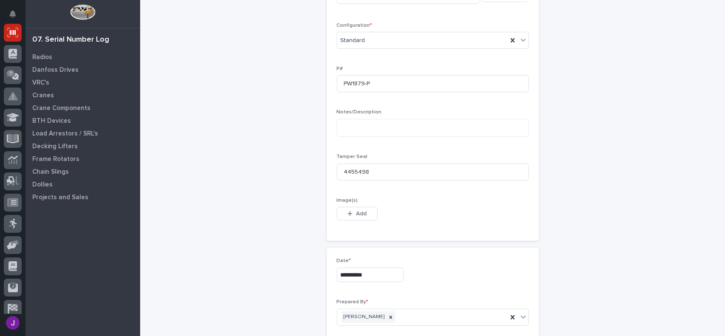
scroll to position [285, 0]
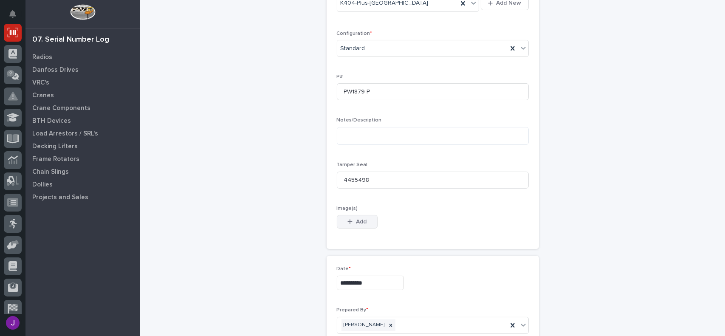
click at [356, 218] on span "Add" at bounding box center [361, 222] width 11 height 8
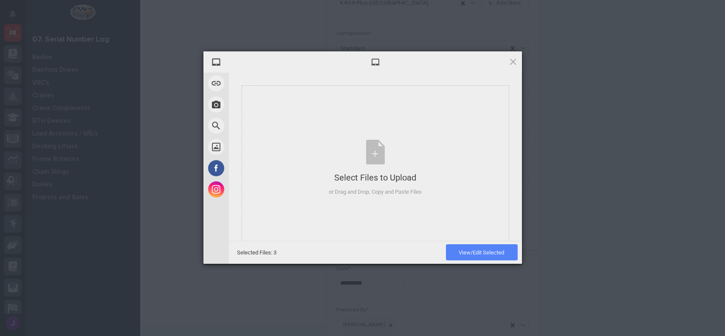
click at [513, 256] on span "View/Edit Selected" at bounding box center [482, 252] width 72 height 16
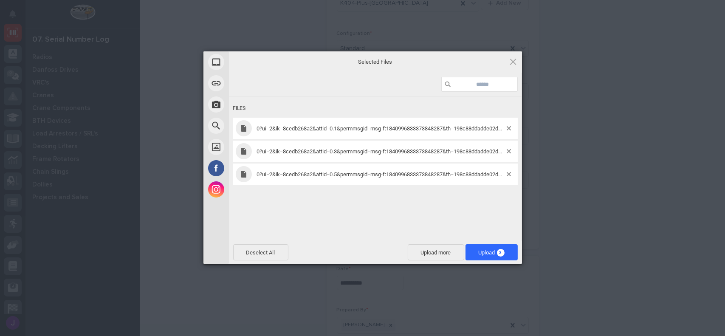
click at [293, 124] on div "0?ui=2&ik=8cedb268a2&attid=0.1&permmsgid=msg-f:1840996833373848287&th=198c88dda…" at bounding box center [375, 128] width 285 height 21
click at [452, 130] on span "0?ui=2&ik=8cedb268a2&attid=0.1&permmsgid=msg-f:1840996833373848287&th=198c88dda…" at bounding box center [410, 128] width 306 height 6
click at [411, 130] on span "0?ui=2&ik=8cedb268a2&attid=0.1&permmsgid=msg-f:1840996833373848287&th=198c88dda…" at bounding box center [410, 128] width 306 height 6
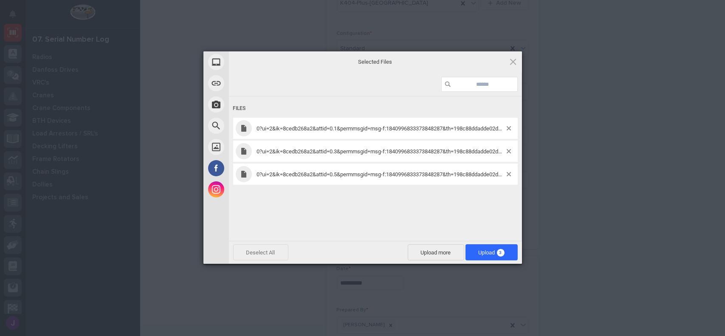
click at [279, 256] on span "Deselect All" at bounding box center [260, 252] width 55 height 16
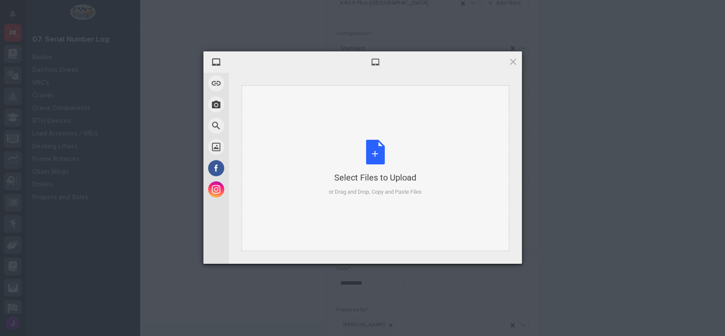
click at [376, 153] on div "Select Files to Upload or Drag and Drop, Copy and Paste Files" at bounding box center [375, 168] width 93 height 57
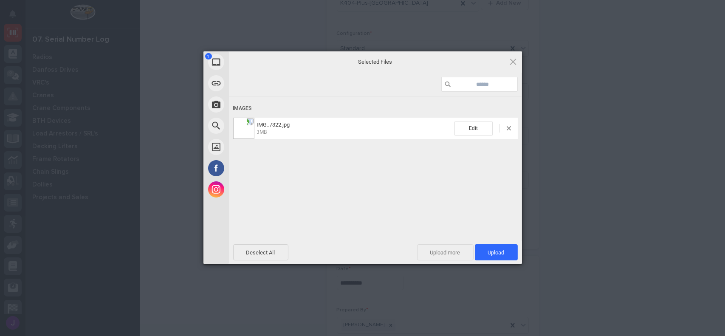
click at [460, 256] on span "Upload more" at bounding box center [445, 252] width 57 height 16
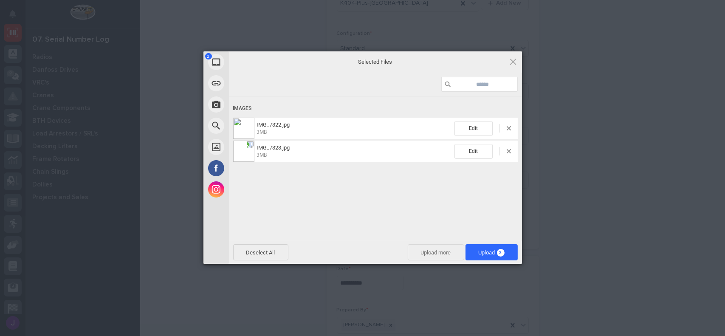
click at [431, 256] on span "Upload more" at bounding box center [436, 252] width 57 height 16
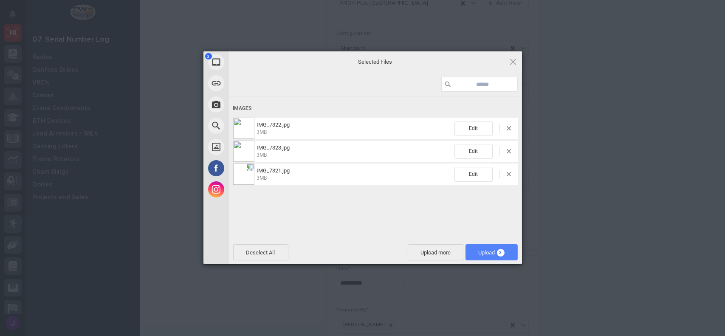
click at [495, 247] on span "Upload 3" at bounding box center [492, 252] width 52 height 16
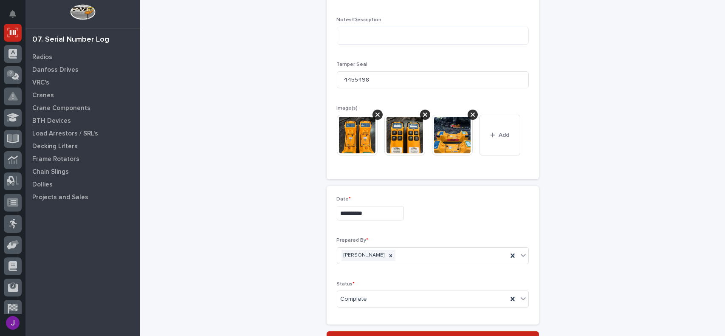
scroll to position [460, 0]
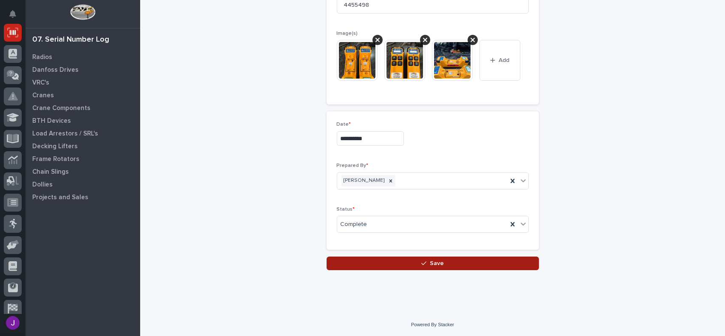
click at [441, 261] on button "Save" at bounding box center [433, 264] width 212 height 14
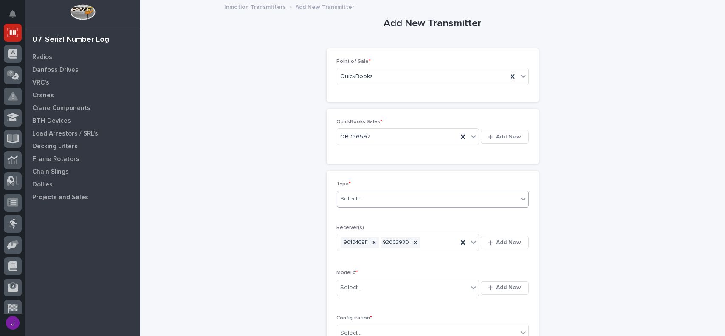
click at [350, 195] on div "Select..." at bounding box center [351, 199] width 21 height 9
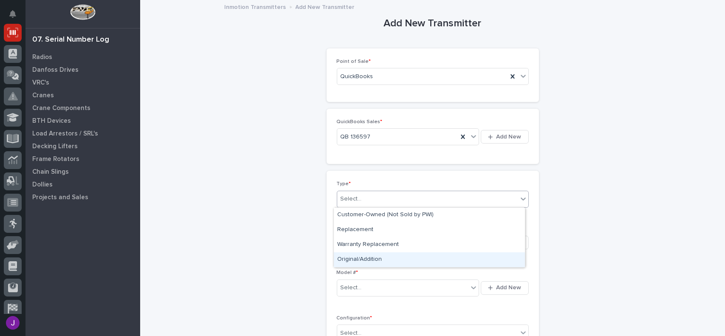
click at [364, 257] on div "Original/Addition" at bounding box center [429, 259] width 191 height 15
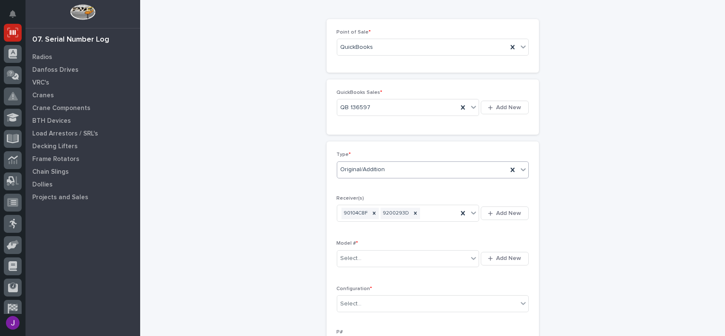
scroll to position [42, 0]
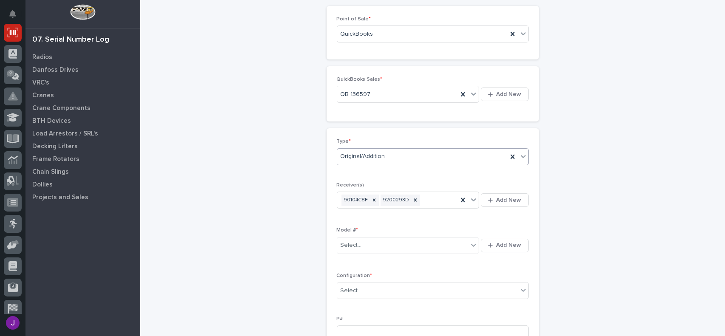
click at [343, 235] on div "Select... Add New" at bounding box center [433, 245] width 192 height 20
click at [348, 242] on div "Select..." at bounding box center [351, 245] width 21 height 9
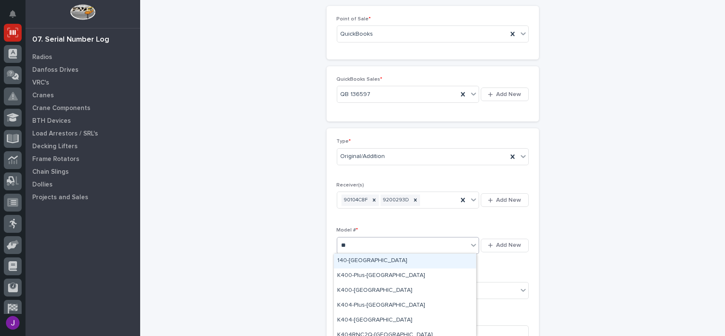
type input "***"
click at [357, 257] on div "K404-Plus-[GEOGRAPHIC_DATA]" at bounding box center [405, 261] width 142 height 15
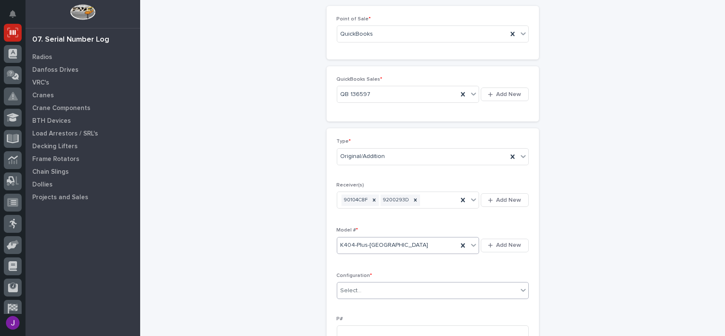
click at [376, 290] on div "Select..." at bounding box center [427, 291] width 181 height 14
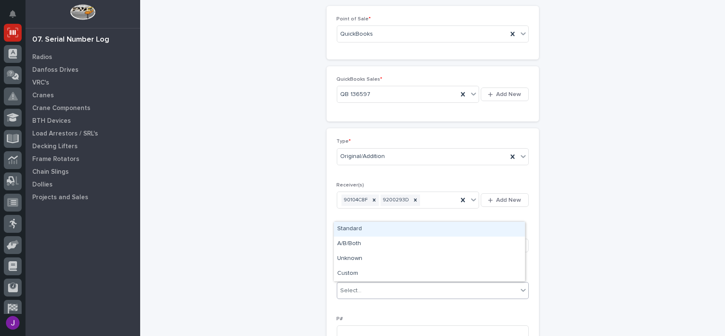
click at [359, 232] on div "Standard" at bounding box center [429, 229] width 191 height 15
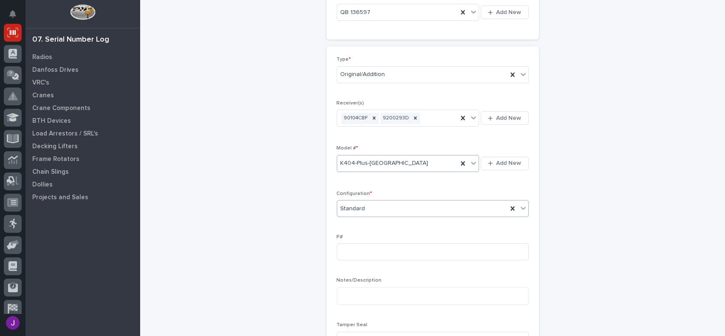
scroll to position [127, 0]
click at [345, 248] on input at bounding box center [433, 248] width 192 height 17
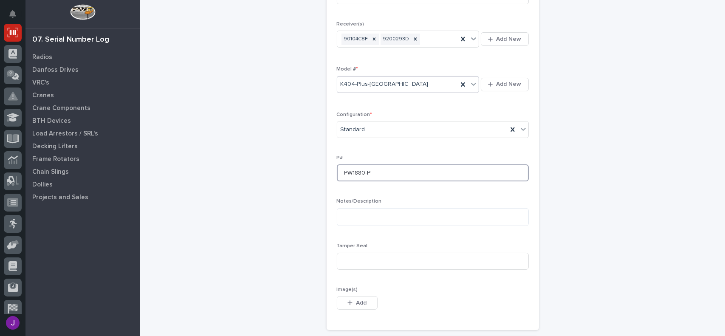
scroll to position [212, 0]
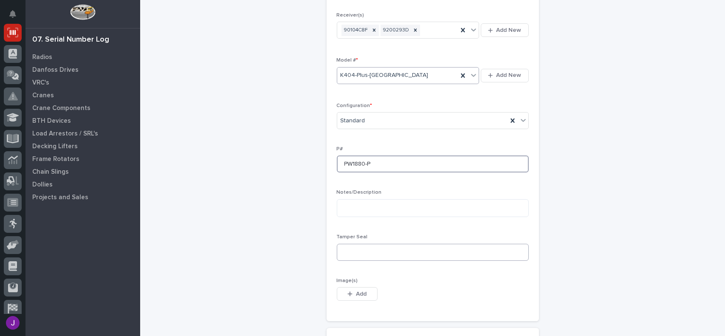
type input "PW1880-P"
click at [346, 256] on input at bounding box center [433, 252] width 192 height 17
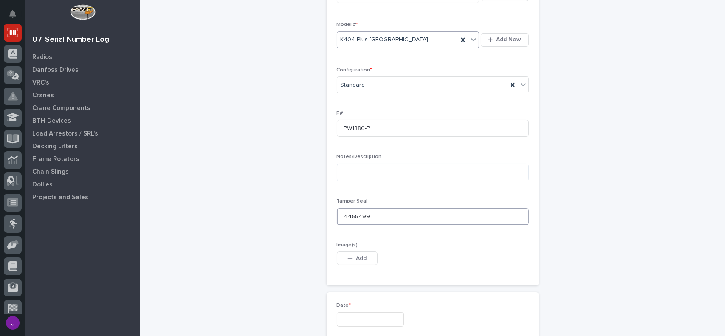
scroll to position [255, 0]
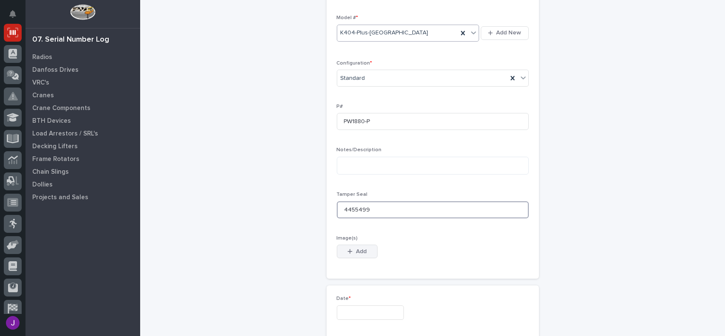
type input "4455499"
click at [350, 252] on div "button" at bounding box center [352, 252] width 8 height 6
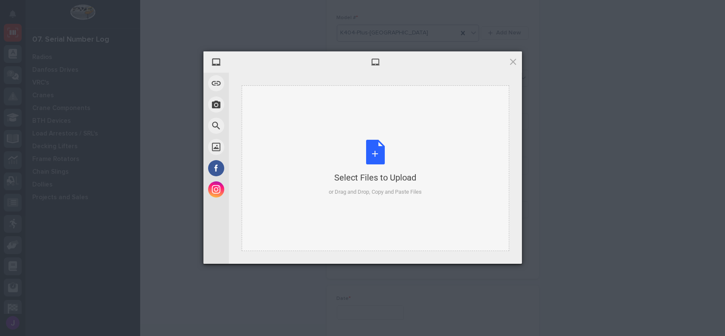
click at [373, 153] on div "Select Files to Upload or Drag and Drop, Copy and Paste Files" at bounding box center [375, 168] width 93 height 57
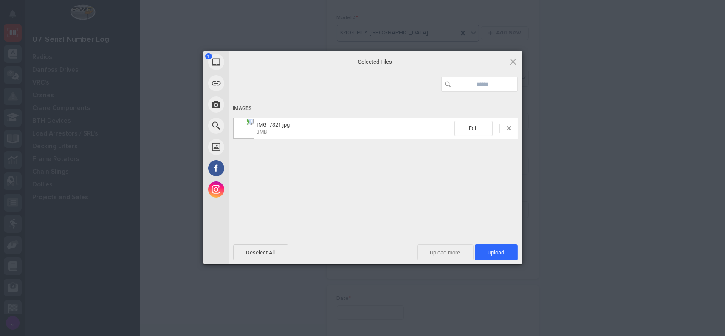
click at [445, 256] on span "Upload more" at bounding box center [445, 252] width 57 height 16
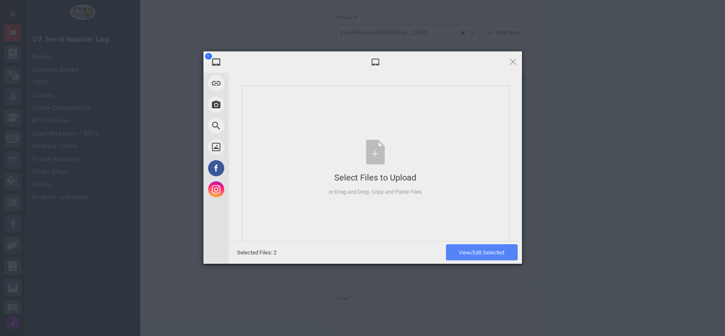
click at [501, 251] on span "View/Edit Selected" at bounding box center [481, 252] width 45 height 6
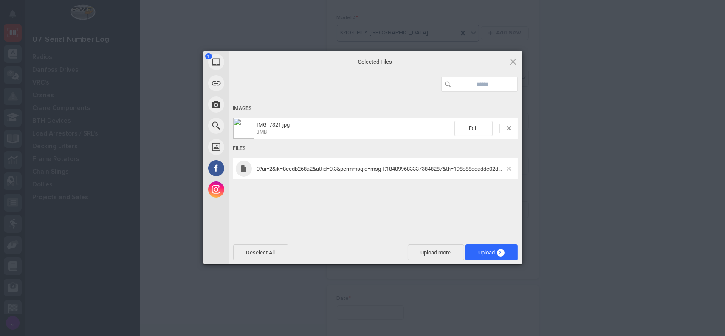
click at [509, 167] on span at bounding box center [509, 169] width 4 height 4
click at [447, 252] on span "Upload more" at bounding box center [445, 252] width 57 height 16
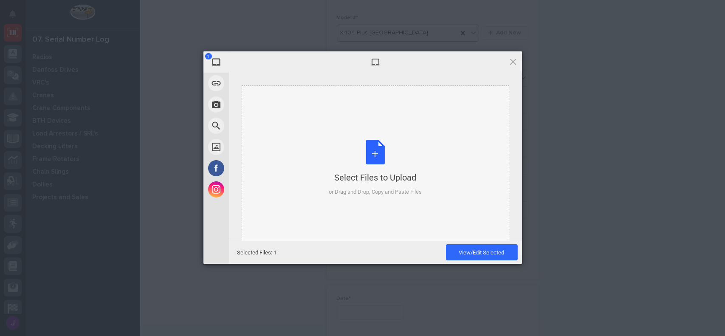
click at [371, 153] on div "Select Files to Upload or Drag and Drop, Copy and Paste Files" at bounding box center [375, 168] width 93 height 57
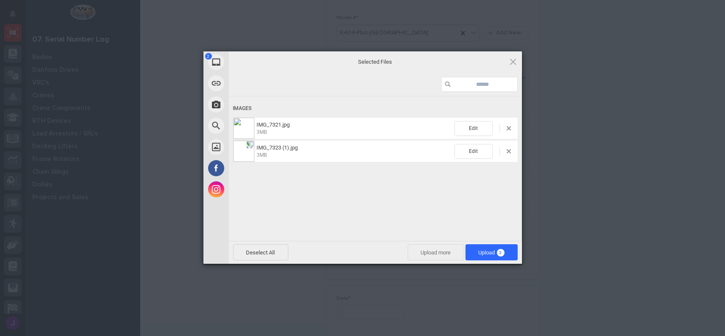
click at [430, 249] on span "Upload more" at bounding box center [436, 252] width 57 height 16
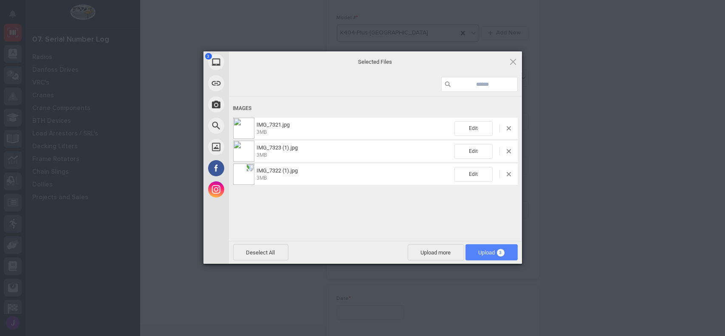
click at [481, 253] on span "Upload 3" at bounding box center [492, 252] width 26 height 6
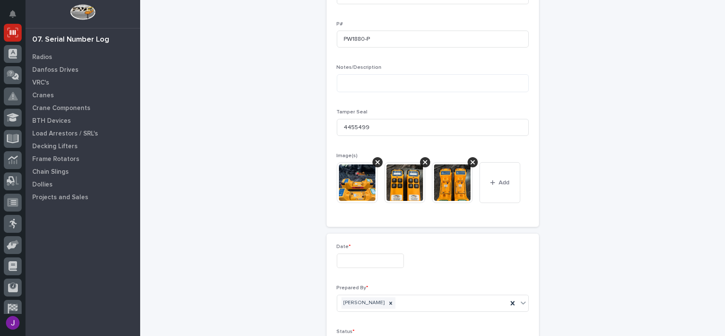
scroll to position [355, 0]
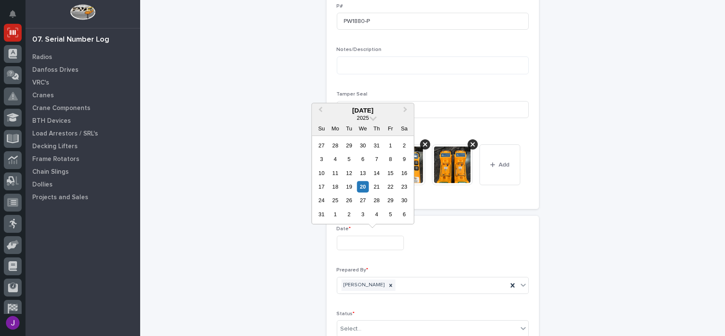
click at [352, 237] on input "text" at bounding box center [370, 243] width 67 height 15
click at [362, 187] on div "20" at bounding box center [362, 186] width 11 height 11
type input "**********"
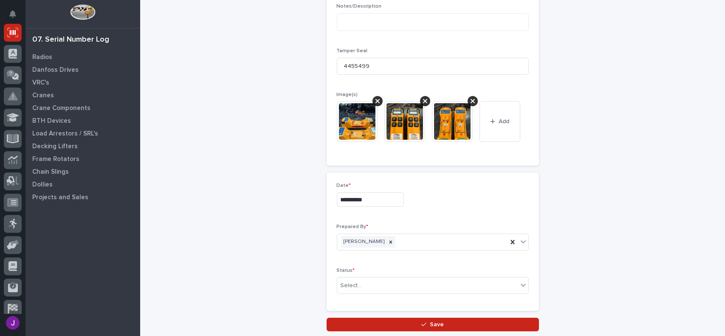
scroll to position [460, 0]
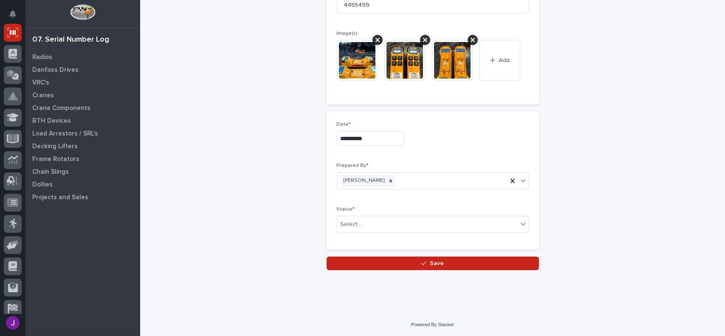
click at [386, 226] on div "Select..." at bounding box center [427, 225] width 181 height 14
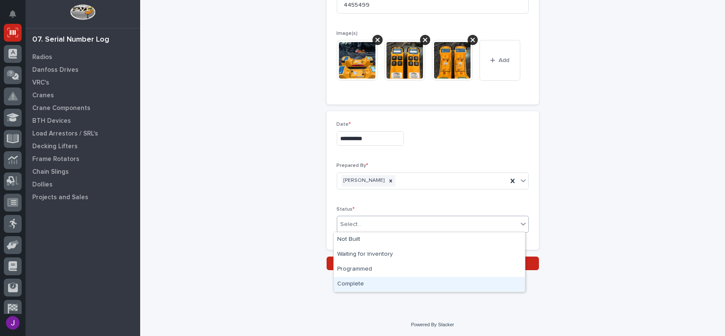
click at [364, 277] on div "Complete" at bounding box center [429, 284] width 191 height 15
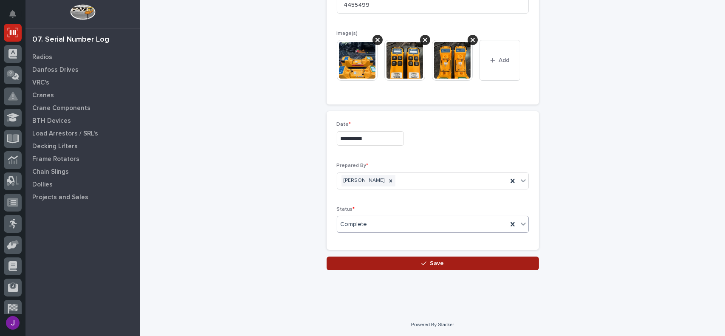
click at [422, 265] on icon "button" at bounding box center [424, 263] width 5 height 6
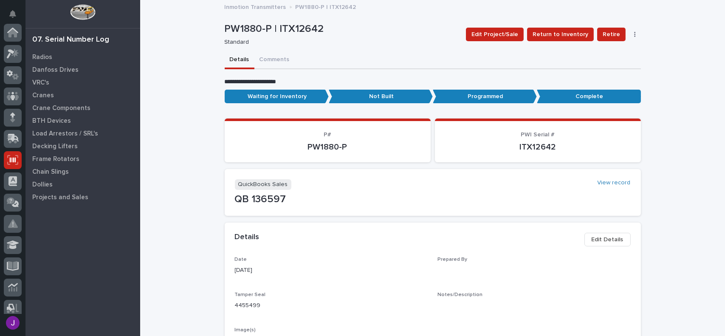
scroll to position [127, 0]
